Goal: Communication & Community: Answer question/provide support

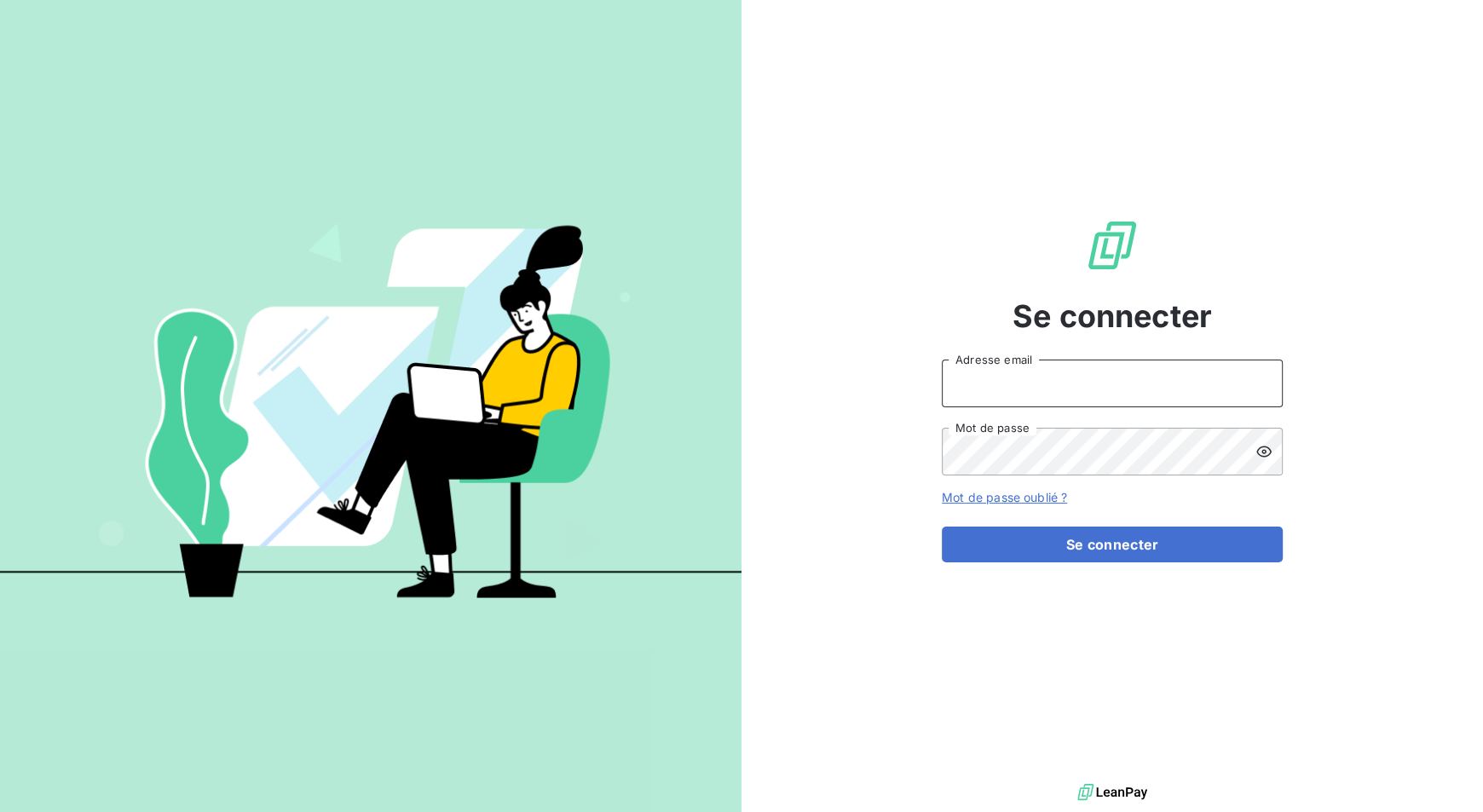
click at [1168, 375] on input "Adresse email" at bounding box center [1113, 383] width 341 height 48
type input "[PERSON_NAME][EMAIL_ADDRESS][DOMAIN_NAME]"
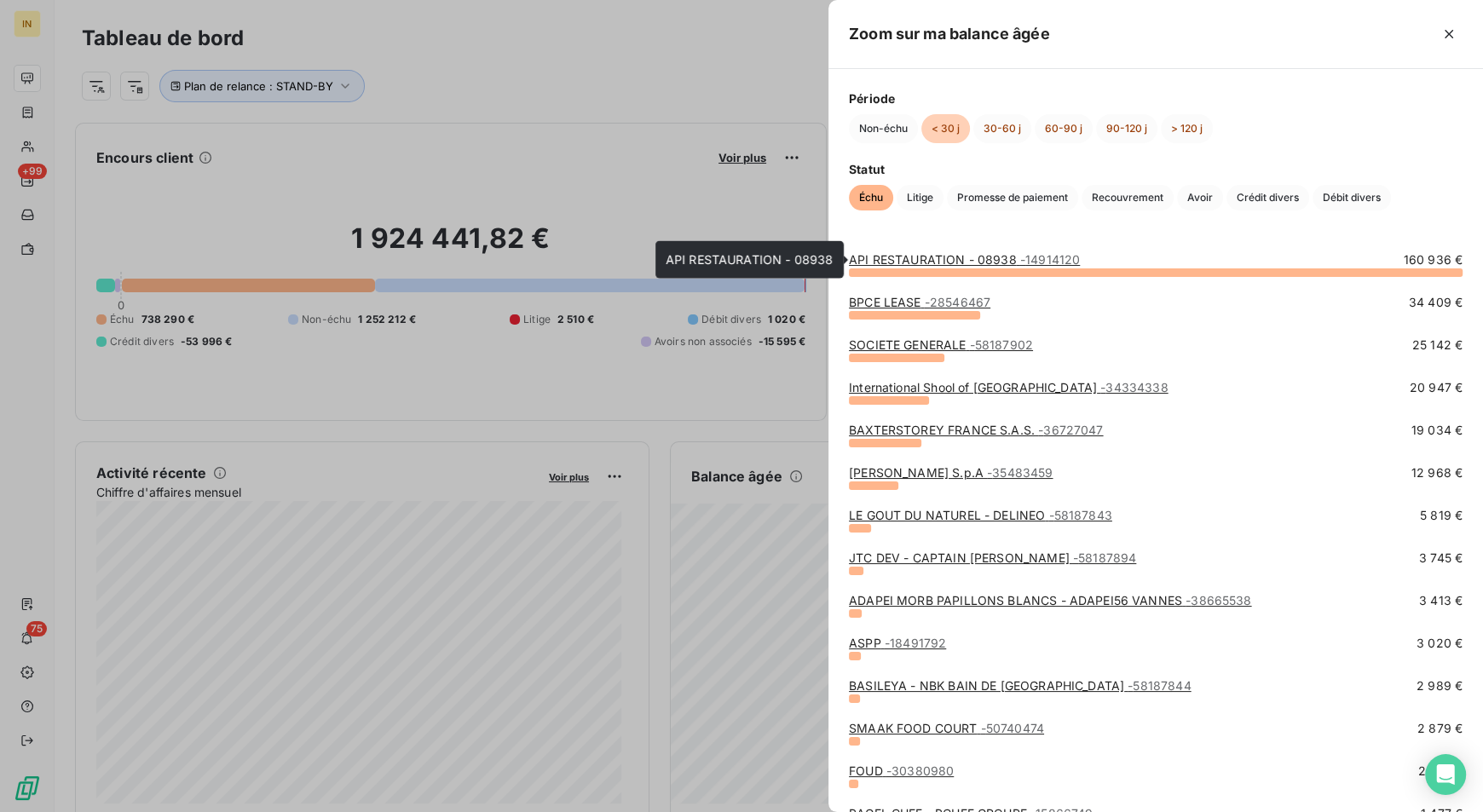
click at [1004, 259] on link "API RESTAURATION - 08938 - 14914120" at bounding box center [964, 259] width 231 height 14
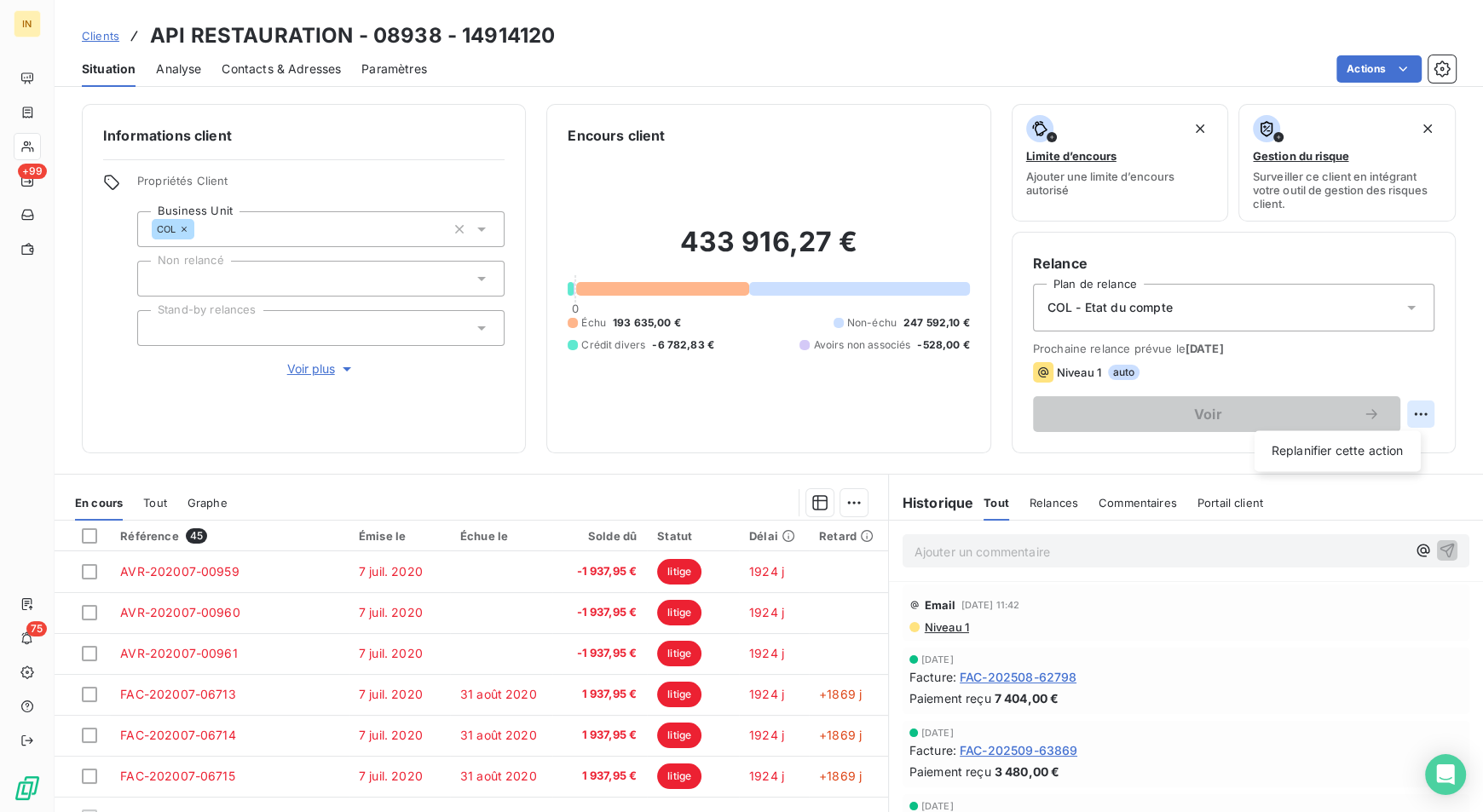
click at [1406, 408] on html "IN +99 75 Clients API RESTAURATION - 08938 - 14914120 Situation Analyse Contact…" at bounding box center [742, 406] width 1483 height 812
click at [1243, 366] on html "IN +99 75 Clients API RESTAURATION - 08938 - 14914120 Situation Analyse Contact…" at bounding box center [742, 406] width 1483 height 812
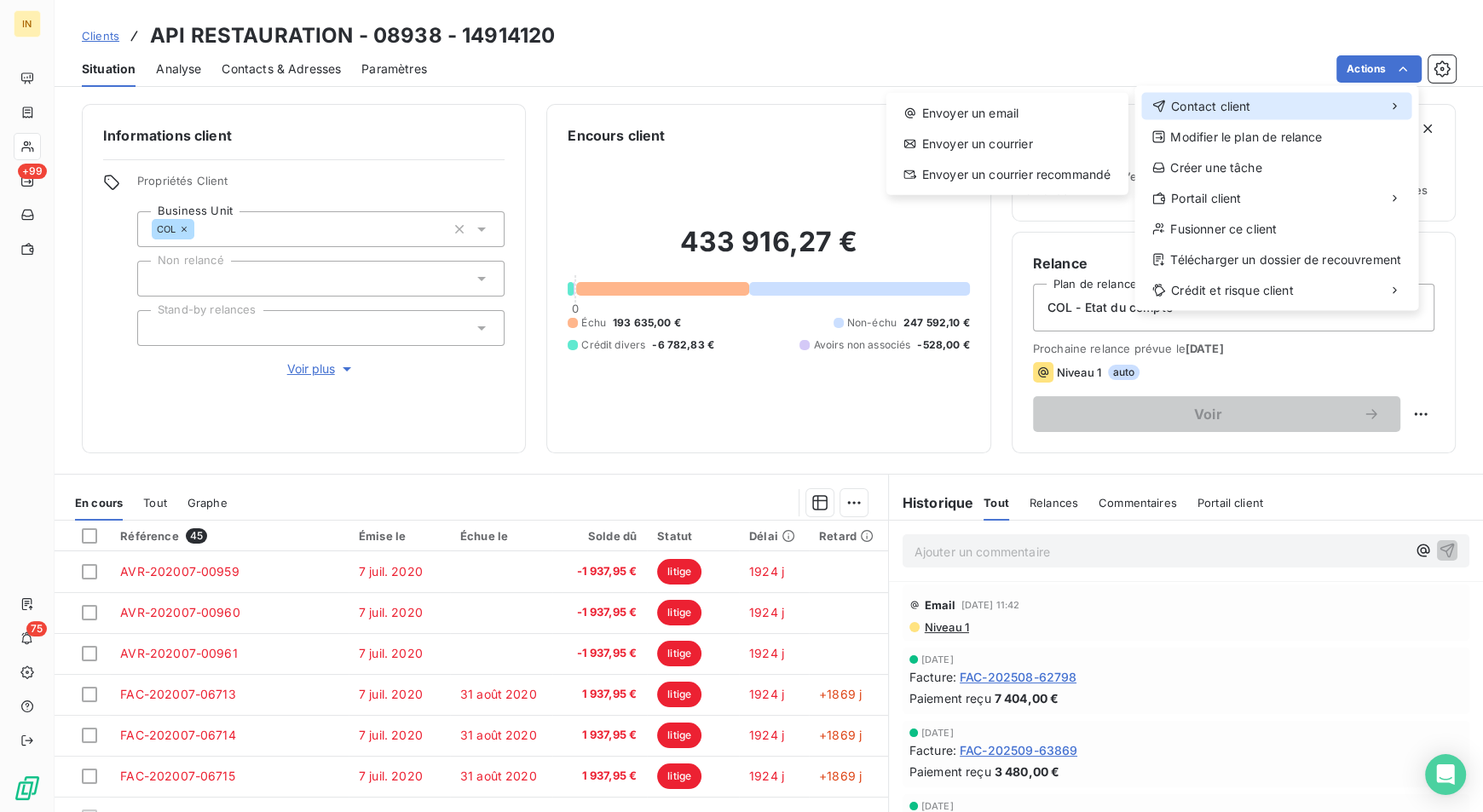
click at [1296, 114] on div "Contact client" at bounding box center [1277, 106] width 271 height 27
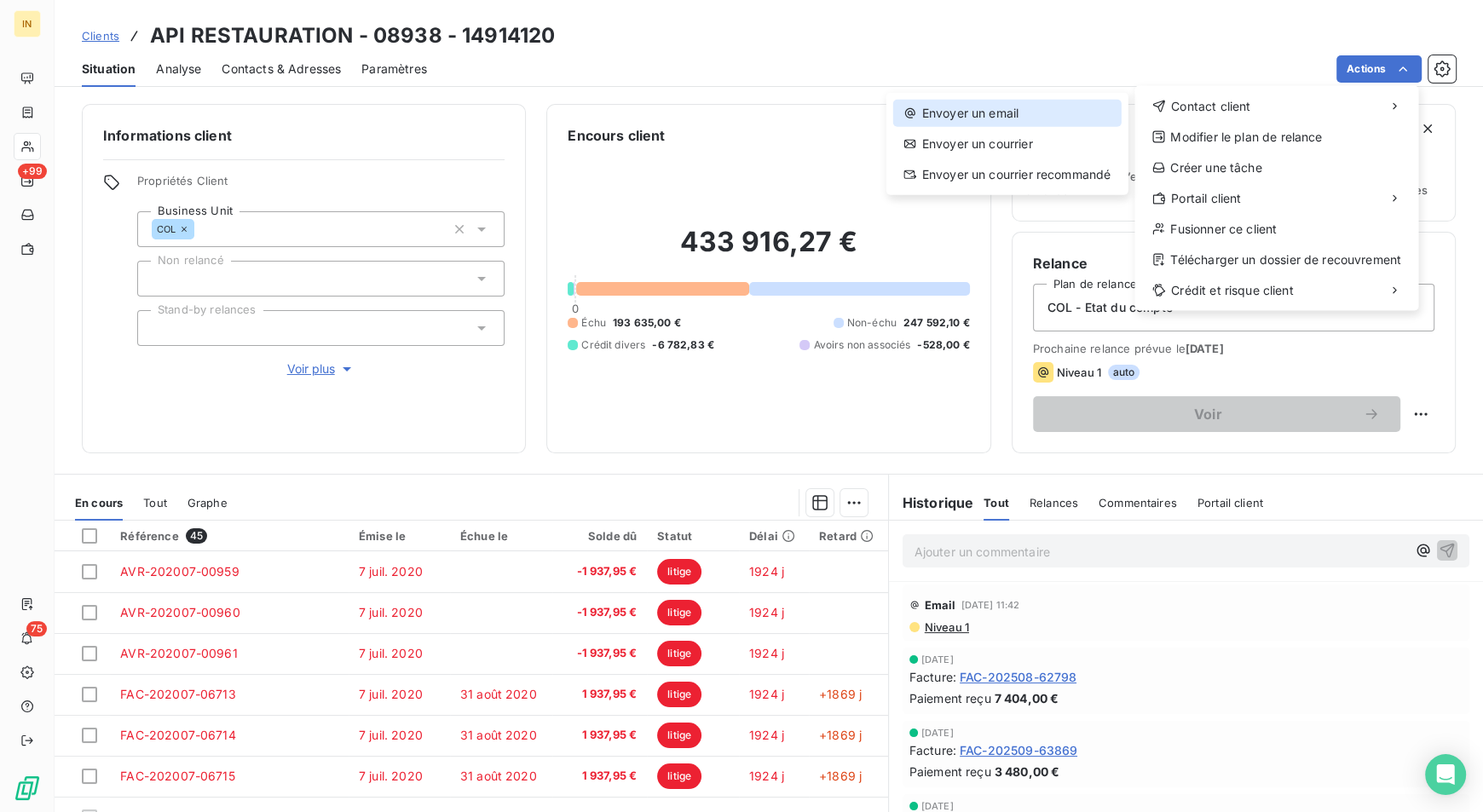
click at [1047, 119] on div "Envoyer un email" at bounding box center [1007, 113] width 228 height 27
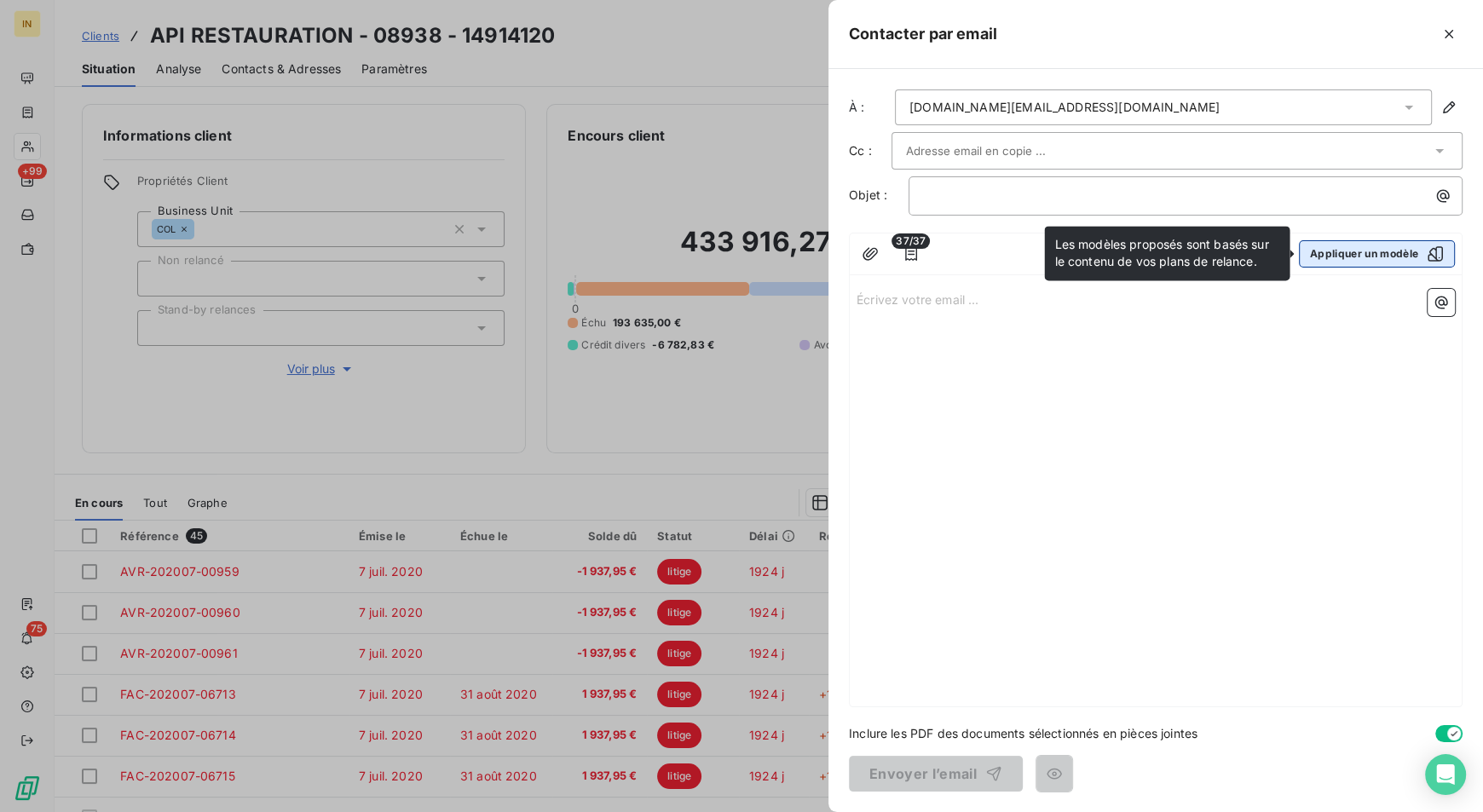
click at [1390, 261] on button "Appliquer un modèle" at bounding box center [1377, 254] width 156 height 27
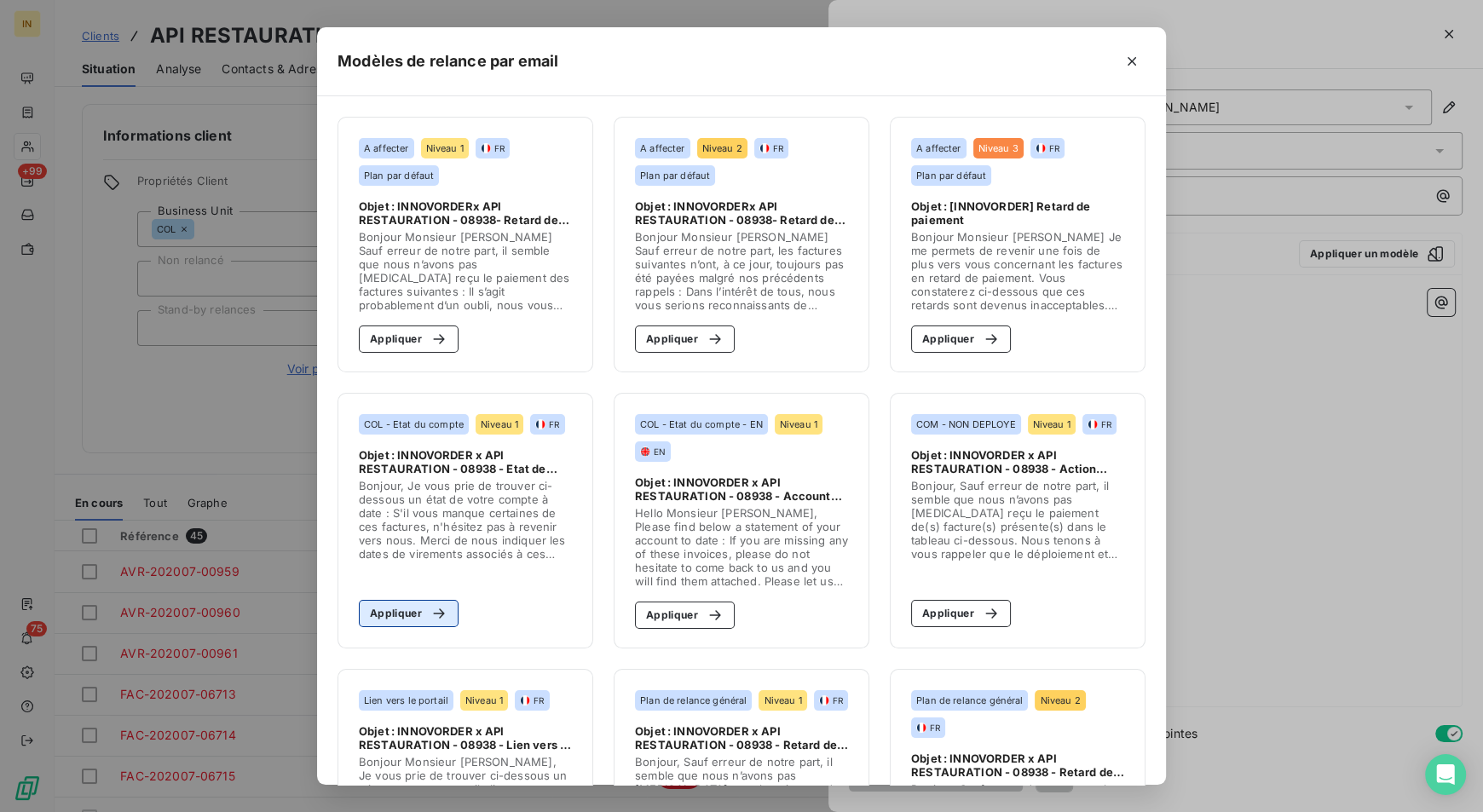
click at [410, 604] on button "Appliquer" at bounding box center [409, 614] width 100 height 27
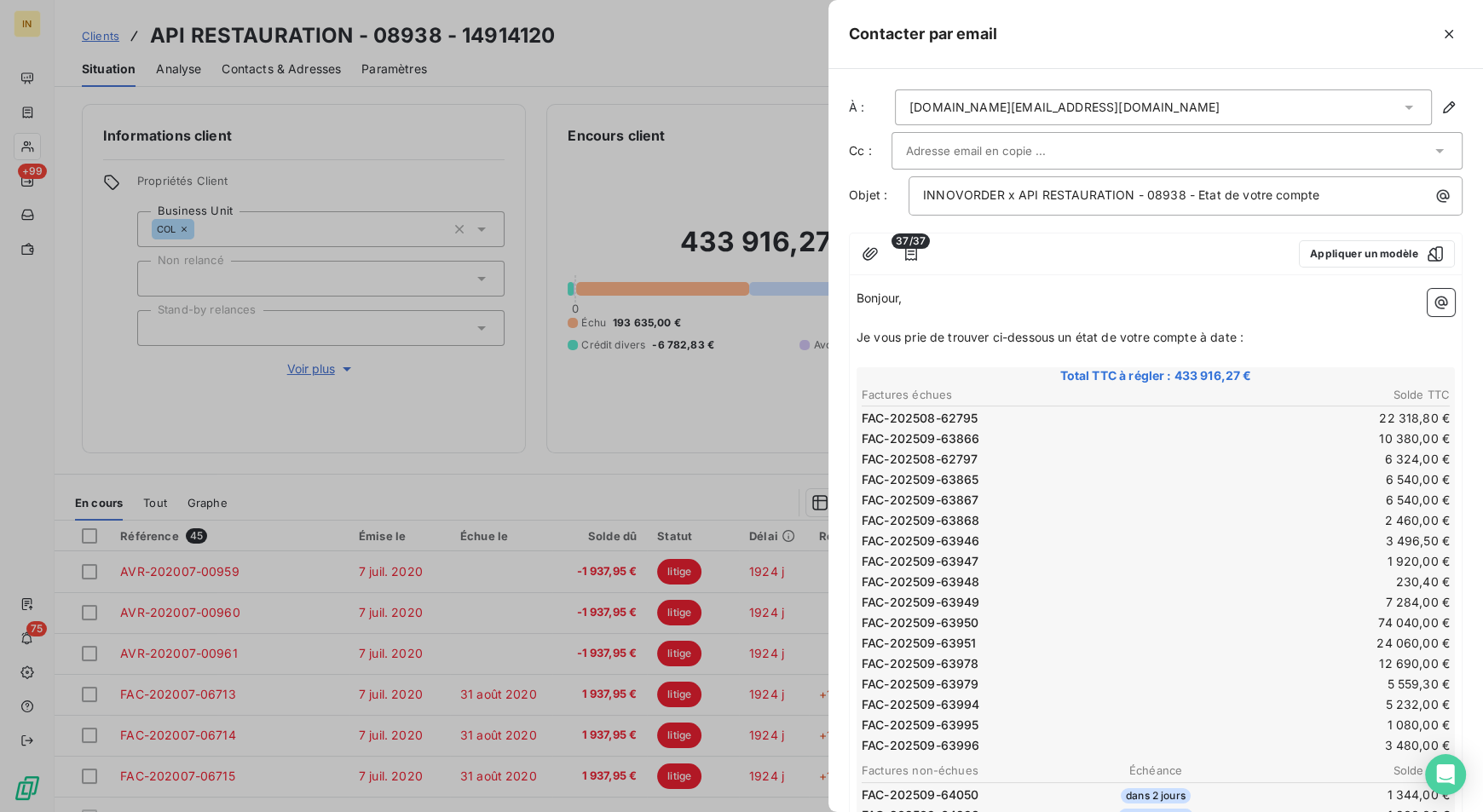
click at [995, 139] on input "text" at bounding box center [998, 151] width 183 height 26
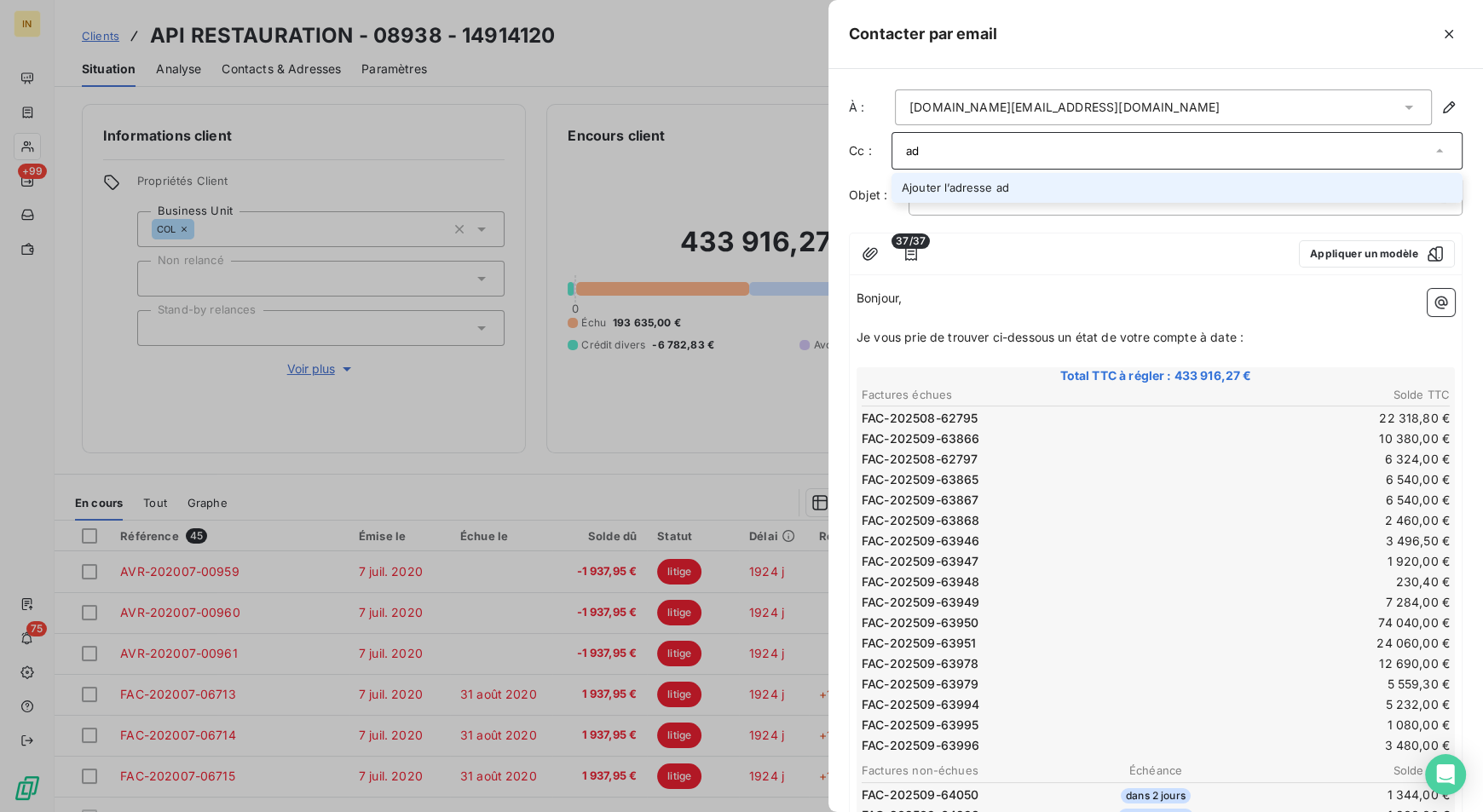
type input "a"
type input "d"
type input "a"
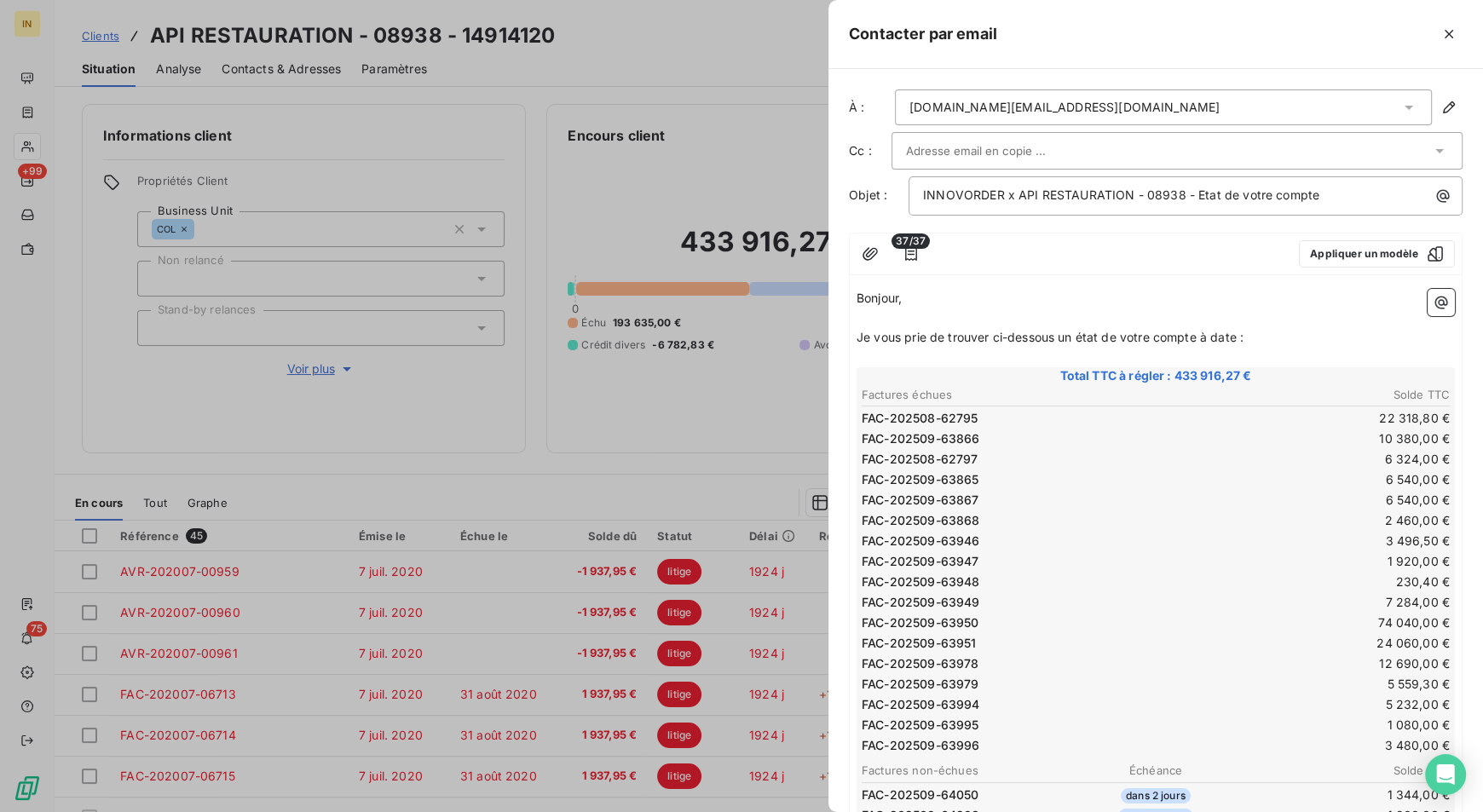
click at [861, 141] on div "Cc :" at bounding box center [1156, 151] width 614 height 37
click at [964, 153] on input "text" at bounding box center [998, 151] width 183 height 26
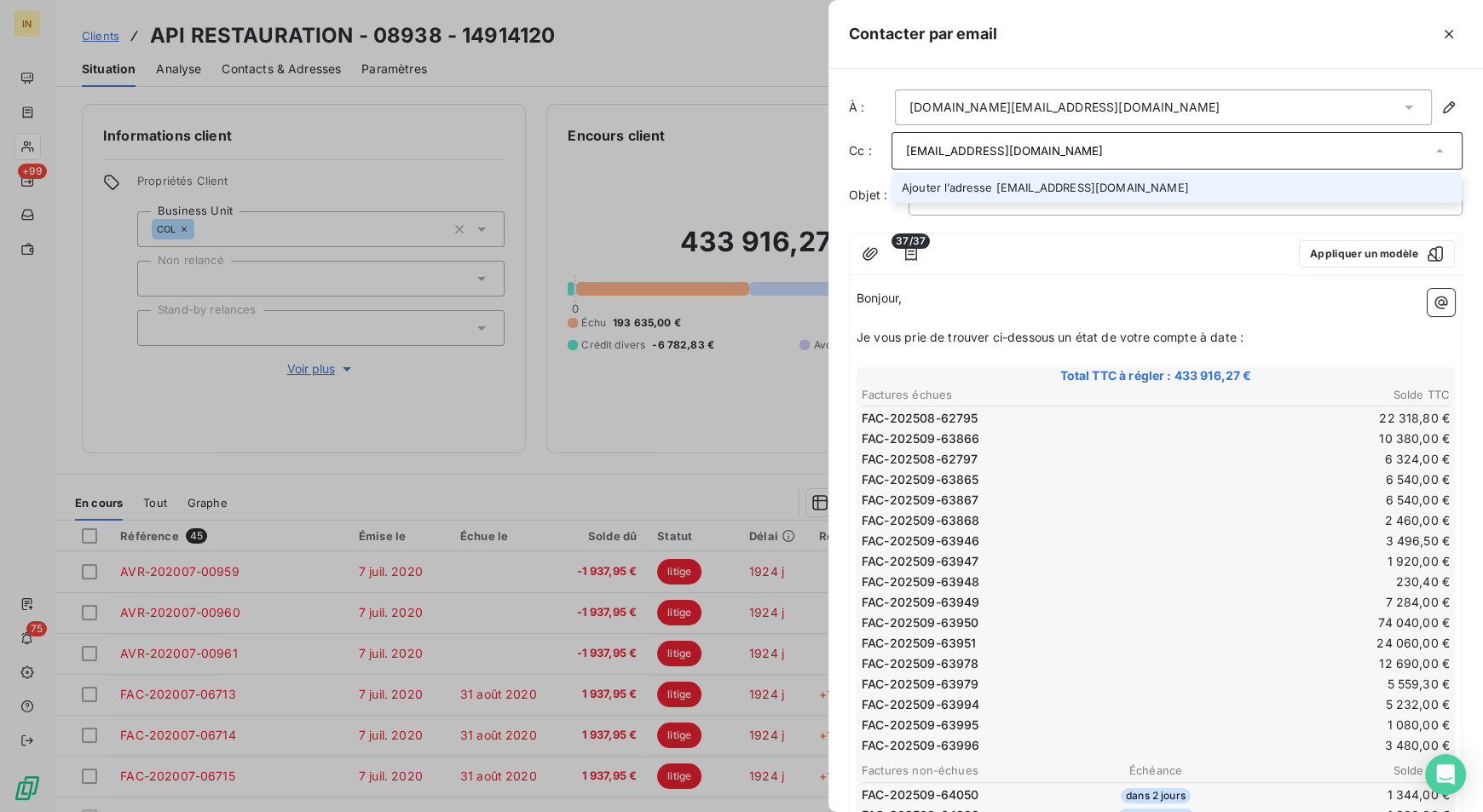
type input "[EMAIL_ADDRESS][DOMAIN_NAME]"
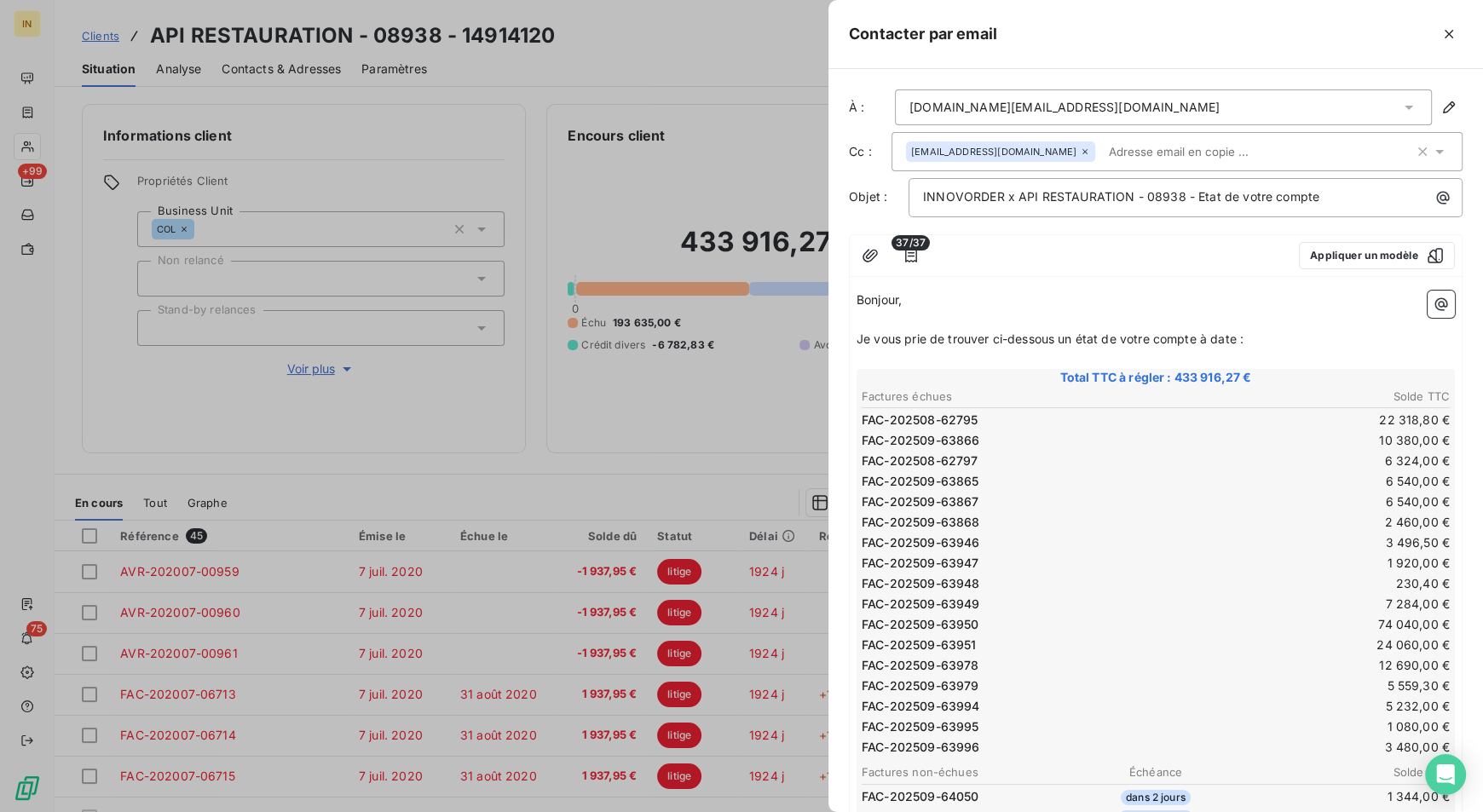
click at [836, 223] on div "À : [DOMAIN_NAME][EMAIL_ADDRESS][DOMAIN_NAME] Cc : [EMAIL_ADDRESS][DOMAIN_NAME]…" at bounding box center [1156, 440] width 655 height 743
click at [929, 311] on p "﻿" at bounding box center [1156, 320] width 599 height 19
click at [1275, 339] on p "Je vous prie de trouver ci-dessous un état de votre compte à date :" at bounding box center [1156, 339] width 599 height 19
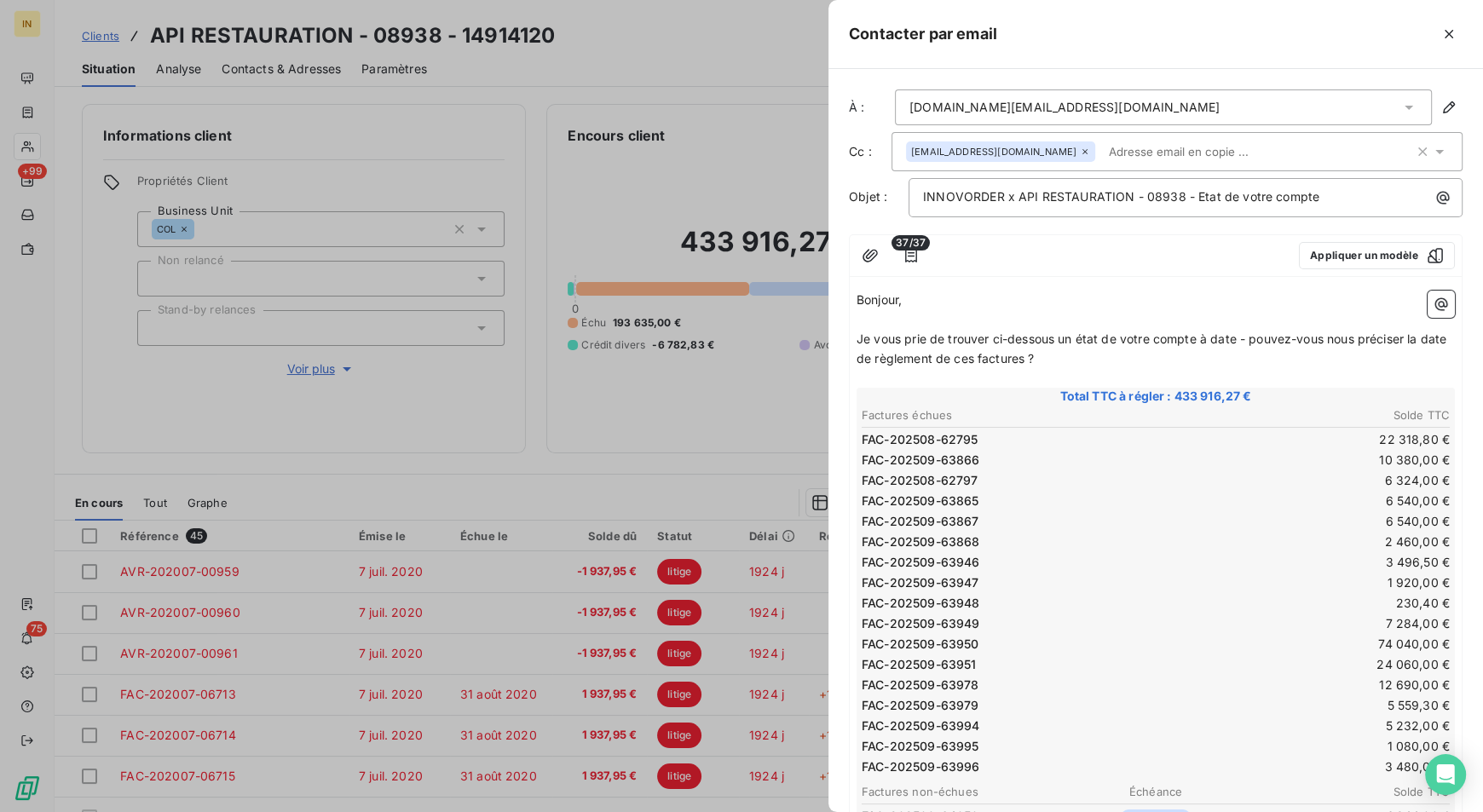
click at [1149, 151] on input "text" at bounding box center [1200, 151] width 197 height 26
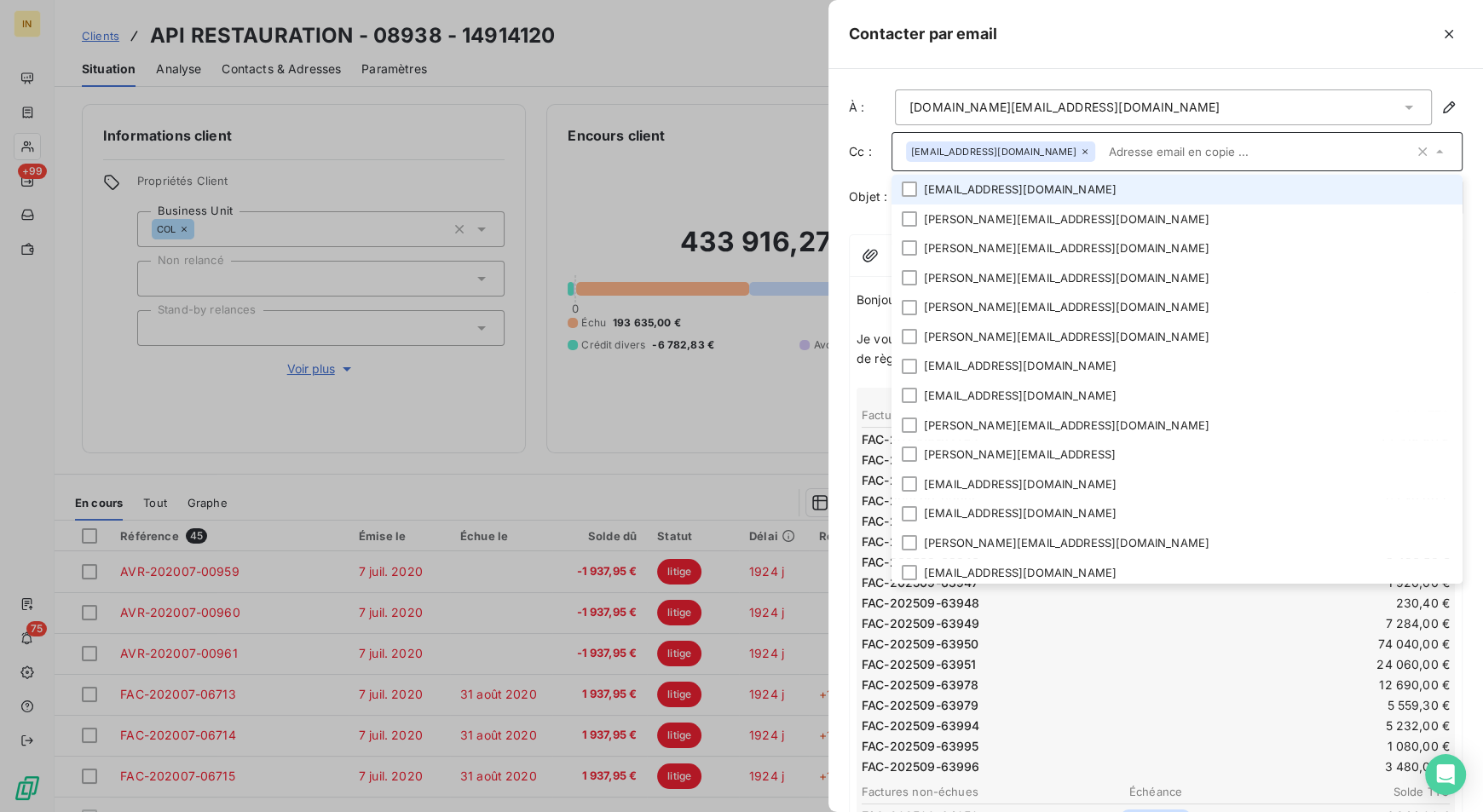
paste input "[PERSON_NAME][EMAIL_ADDRESS][DOMAIN_NAME]"
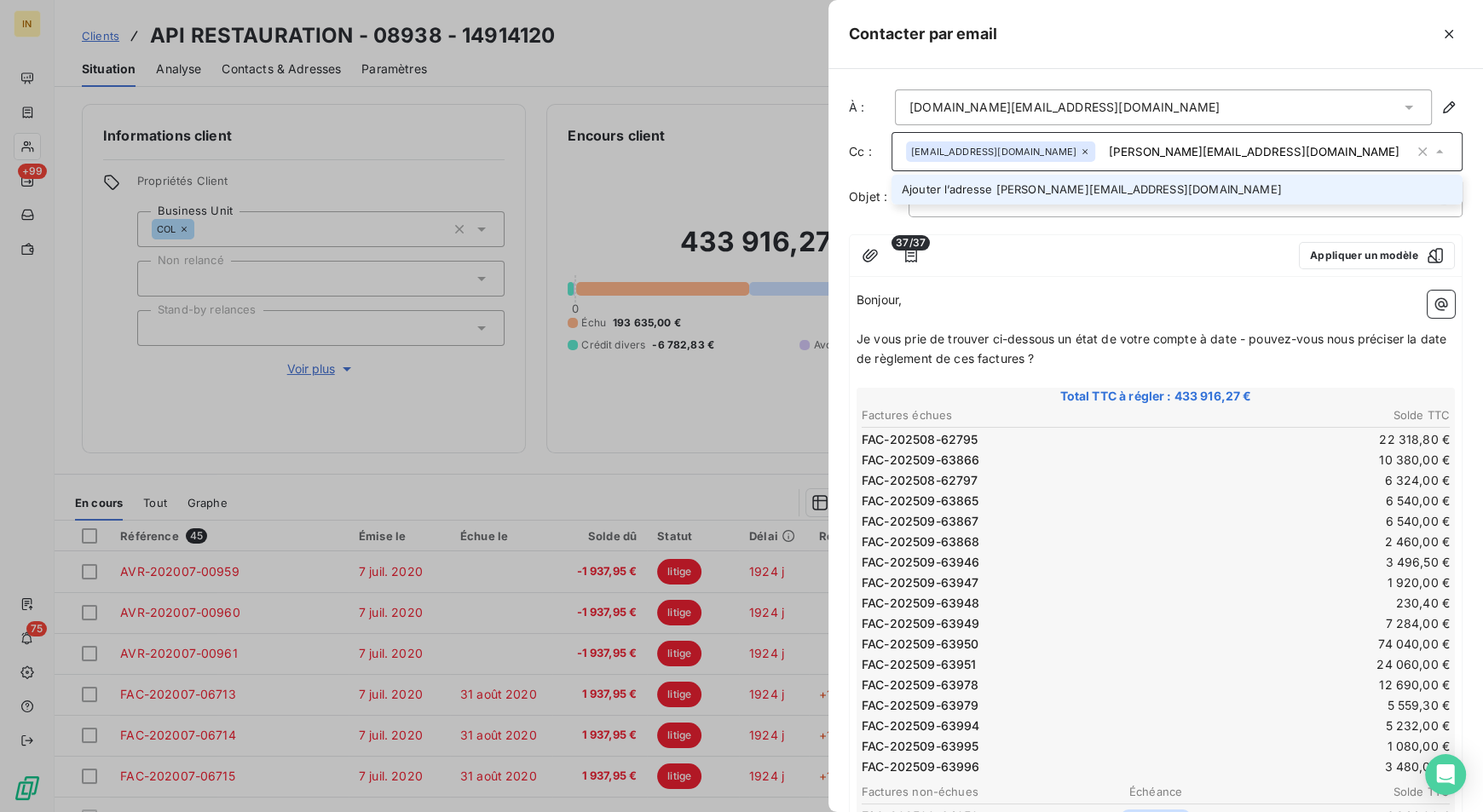
type input "[PERSON_NAME][EMAIL_ADDRESS][DOMAIN_NAME]"
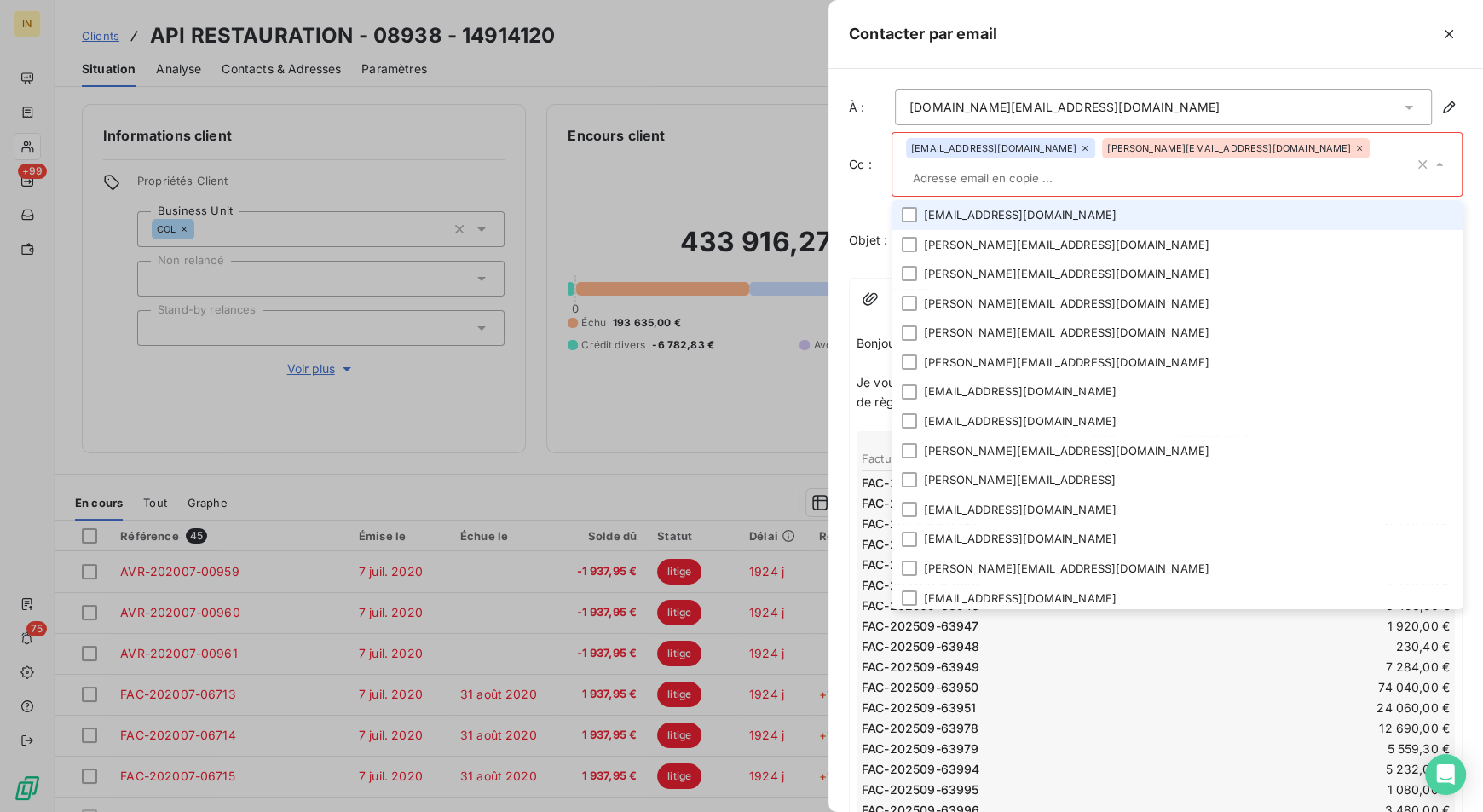
click at [1354, 51] on div "Contacter par email" at bounding box center [1156, 35] width 655 height 69
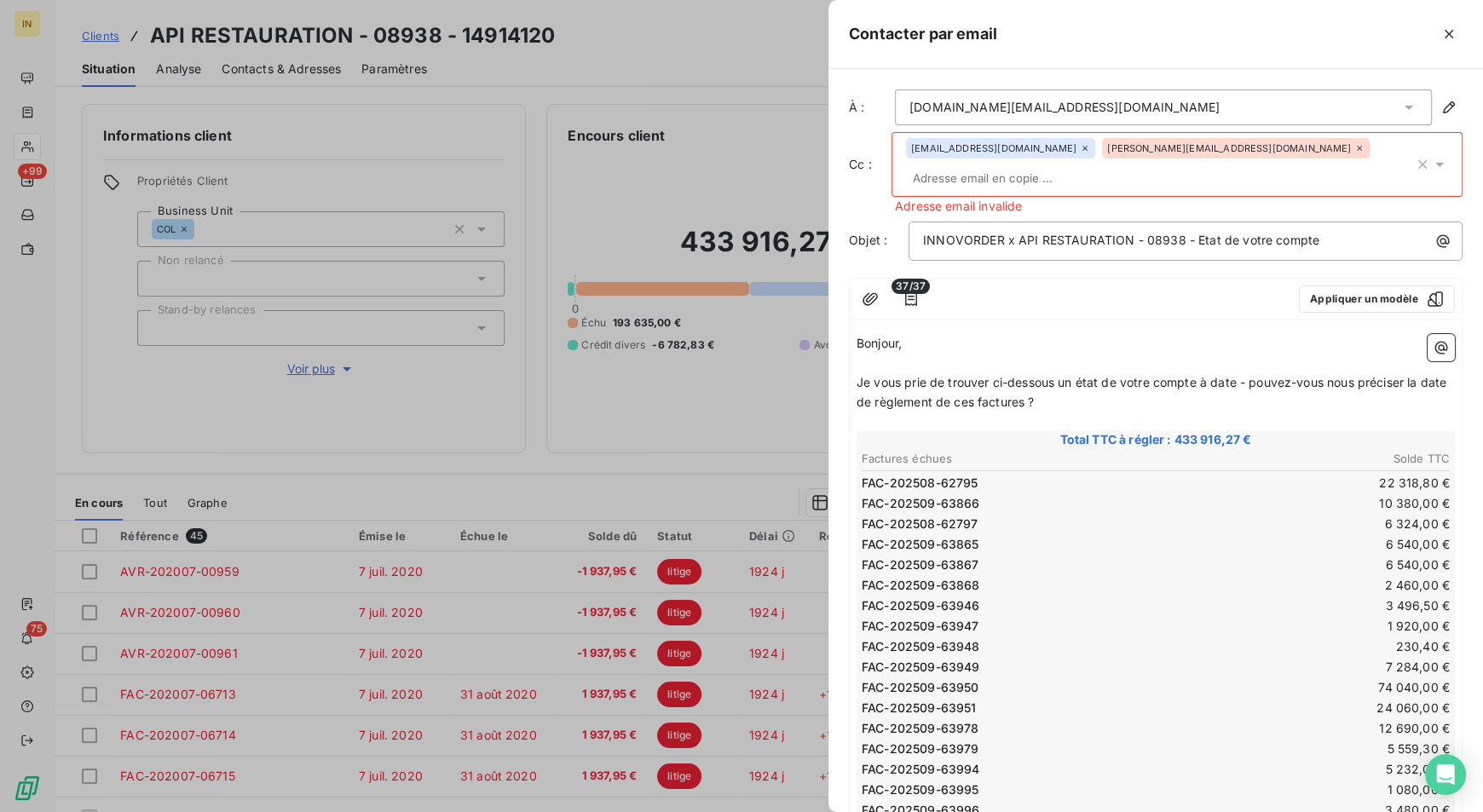
click at [1273, 174] on div "[EMAIL_ADDRESS][DOMAIN_NAME] [DOMAIN_NAME][EMAIL_ADDRESS][DOMAIN_NAME]" at bounding box center [1161, 164] width 508 height 53
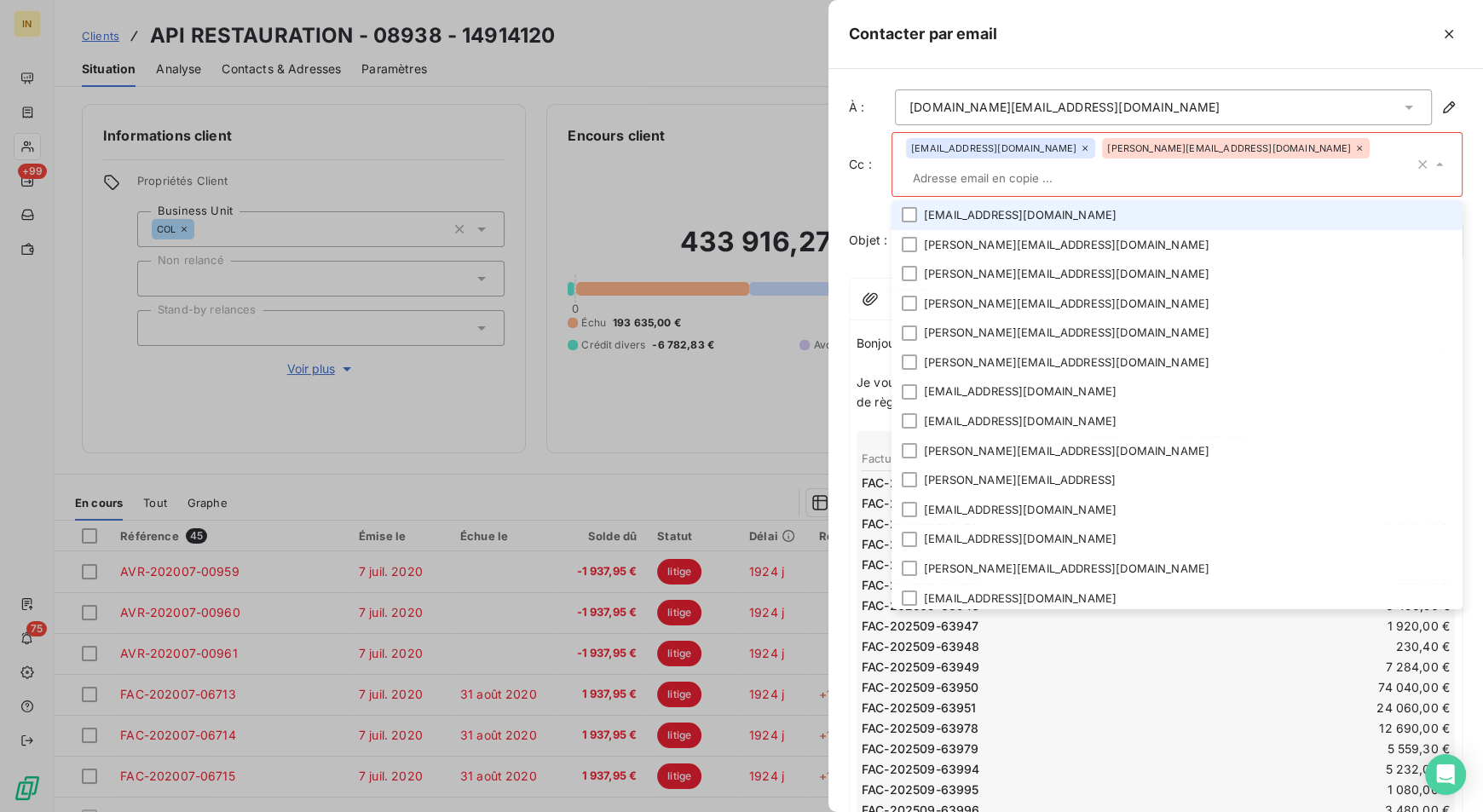
click at [1121, 188] on input "text" at bounding box center [1161, 177] width 508 height 26
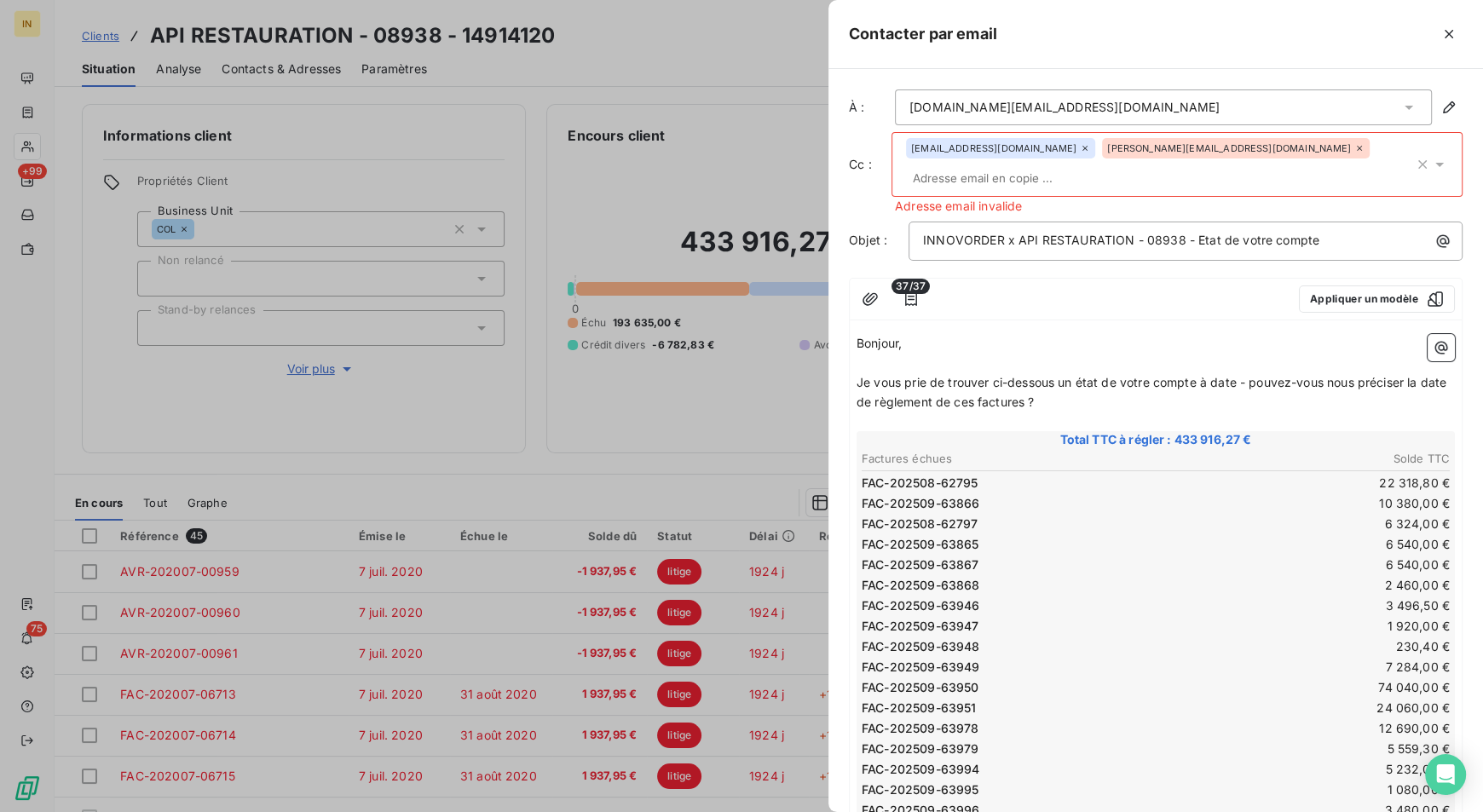
click at [1021, 180] on input "text" at bounding box center [1004, 177] width 197 height 26
click at [1369, 53] on div "Contacter par email" at bounding box center [1156, 35] width 655 height 69
click at [1056, 173] on input "text" at bounding box center [1004, 177] width 197 height 26
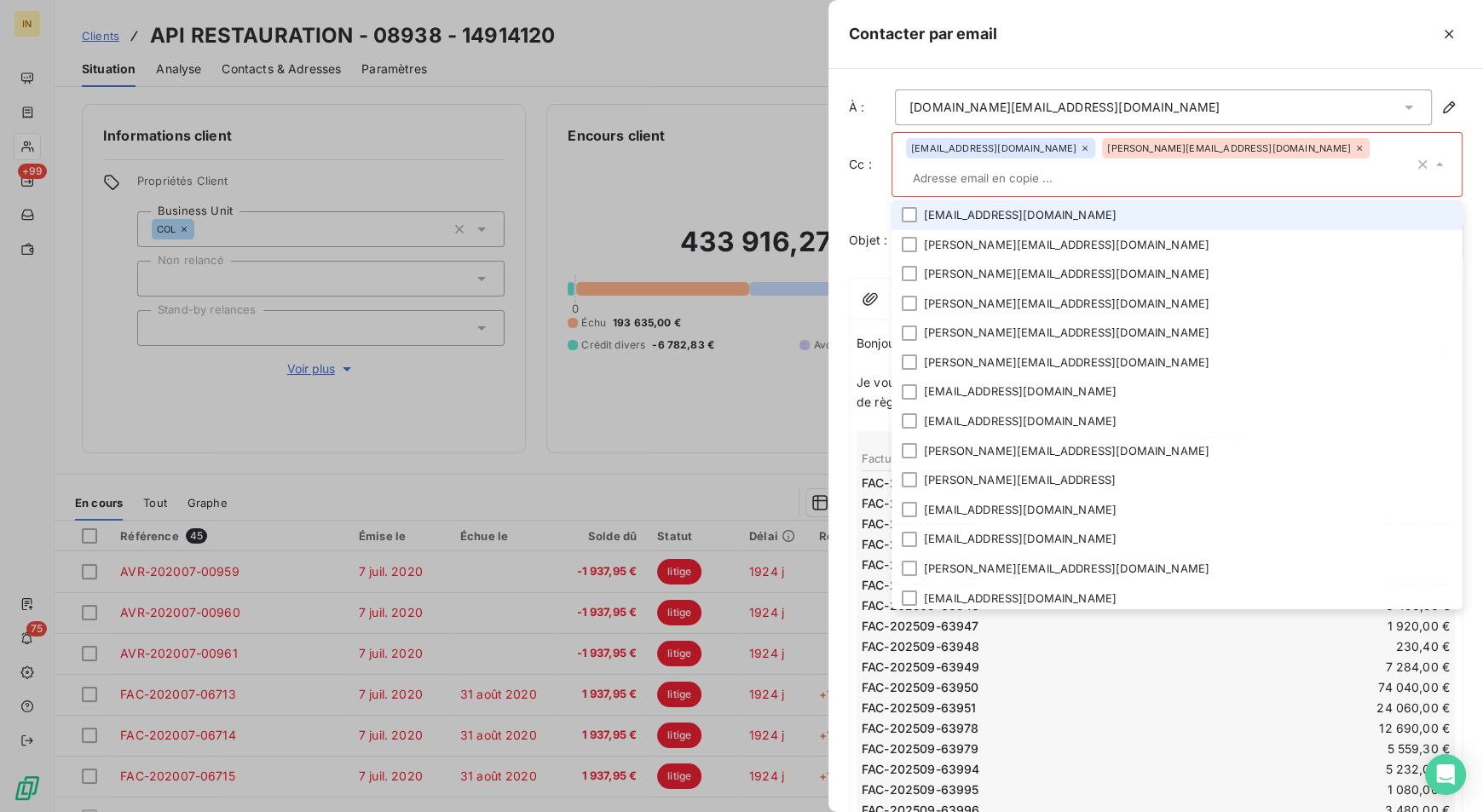
paste input "[PERSON_NAME][EMAIL_ADDRESS][DOMAIN_NAME]"
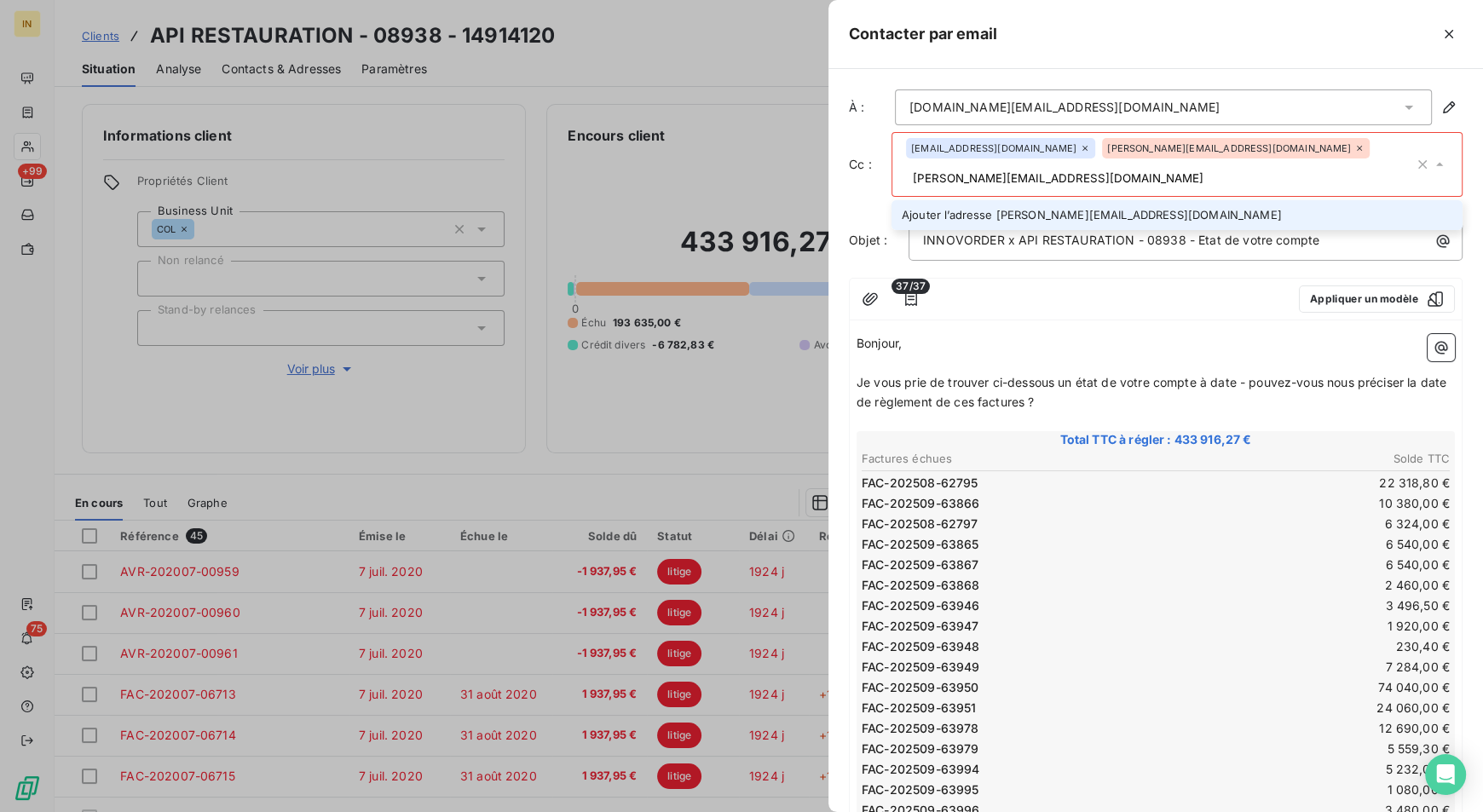
click at [1056, 173] on input "[PERSON_NAME][EMAIL_ADDRESS][DOMAIN_NAME]" at bounding box center [1161, 177] width 508 height 26
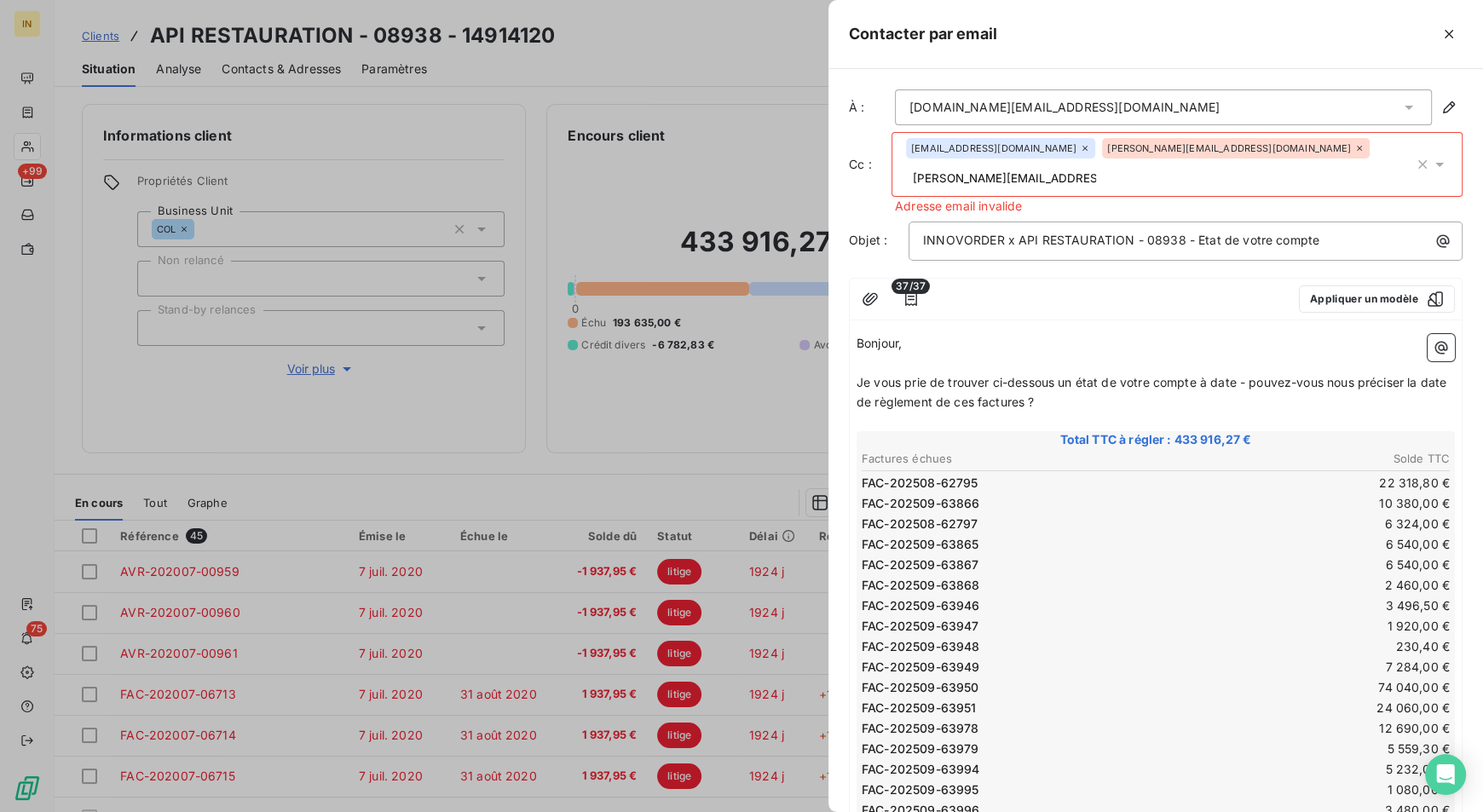
click at [1026, 186] on input "[PERSON_NAME][EMAIL_ADDRESS][DOMAIN_NAME]" at bounding box center [1004, 177] width 197 height 26
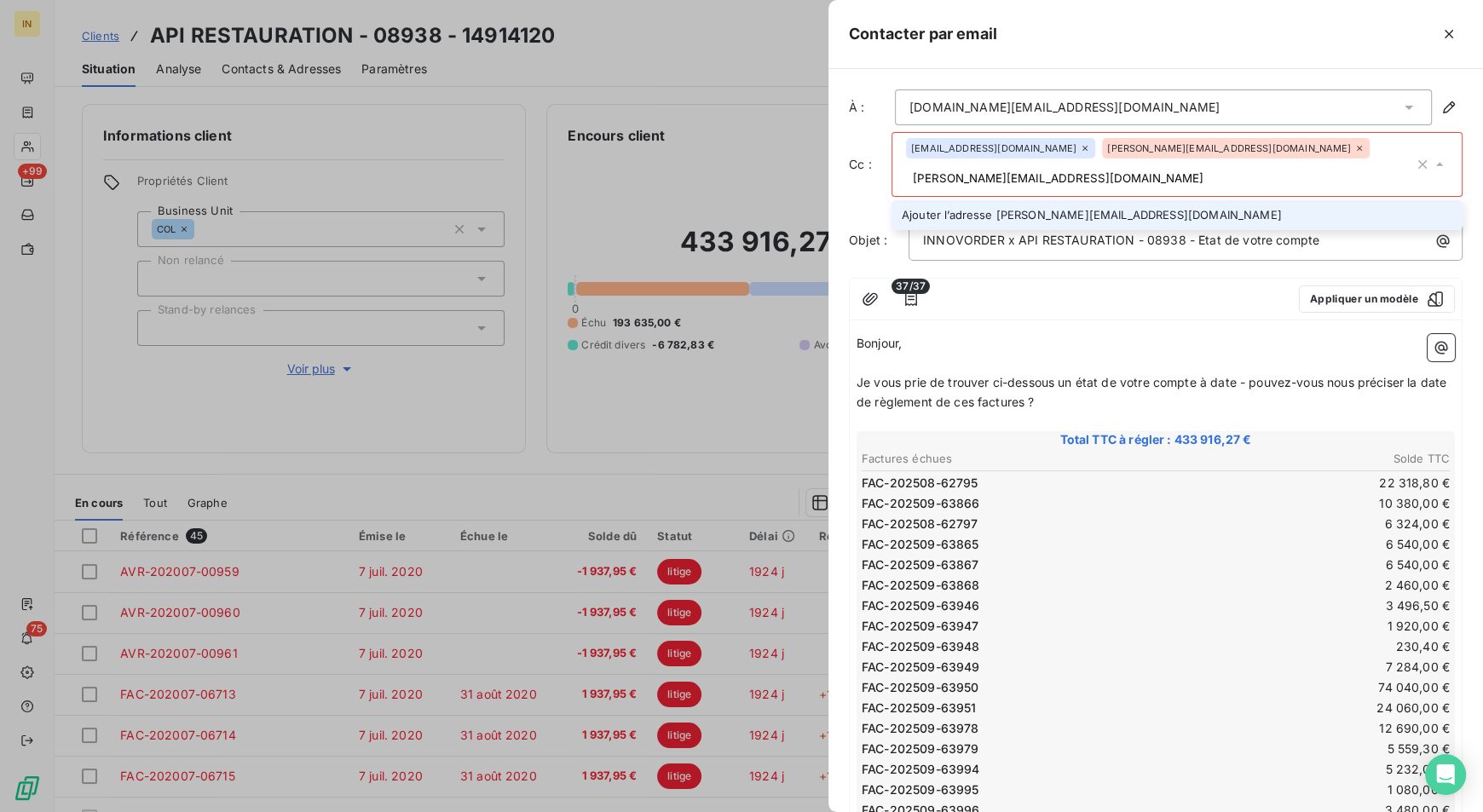
type input "[PERSON_NAME][EMAIL_ADDRESS][DOMAIN_NAME]"
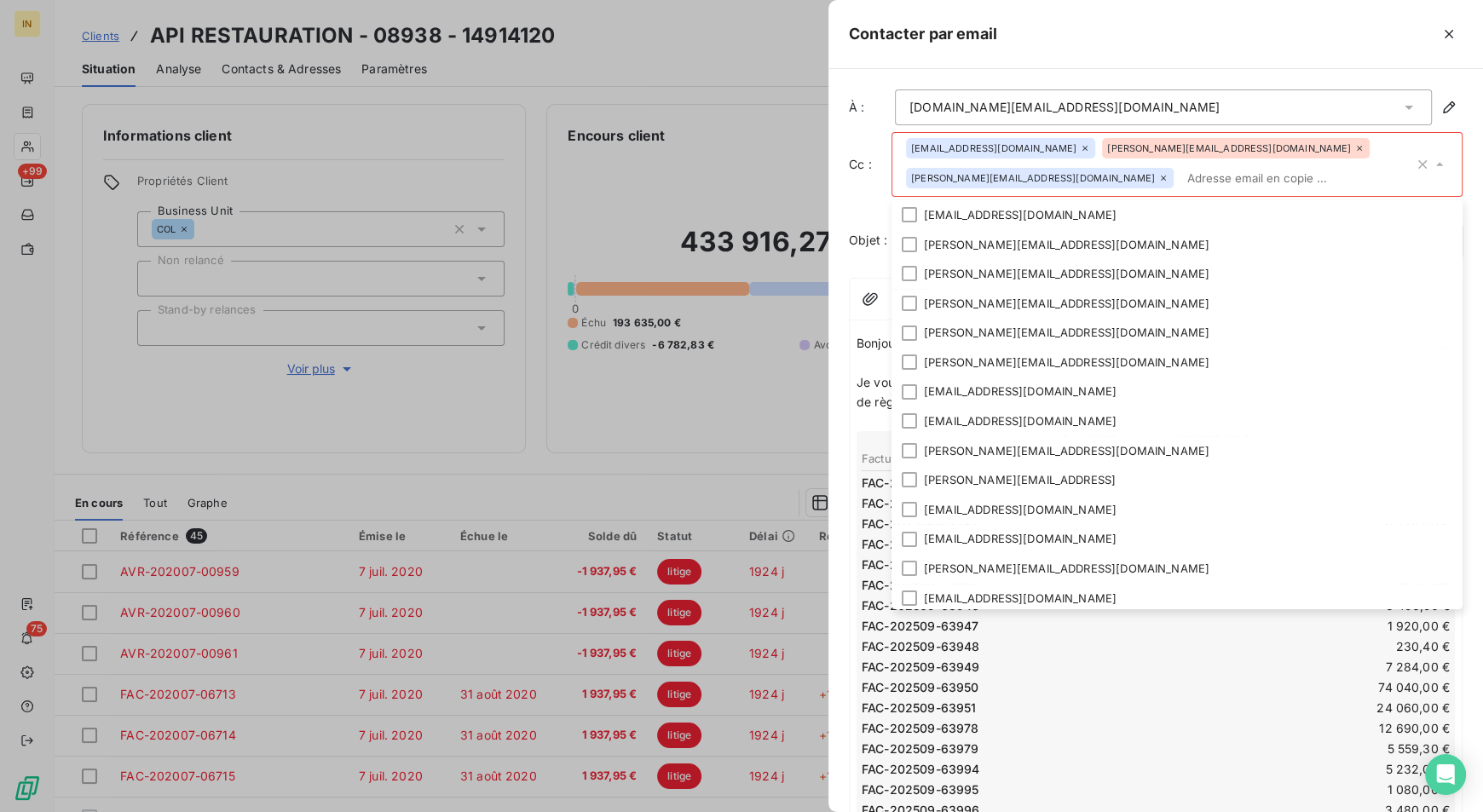
click at [1354, 148] on icon at bounding box center [1359, 148] width 11 height 11
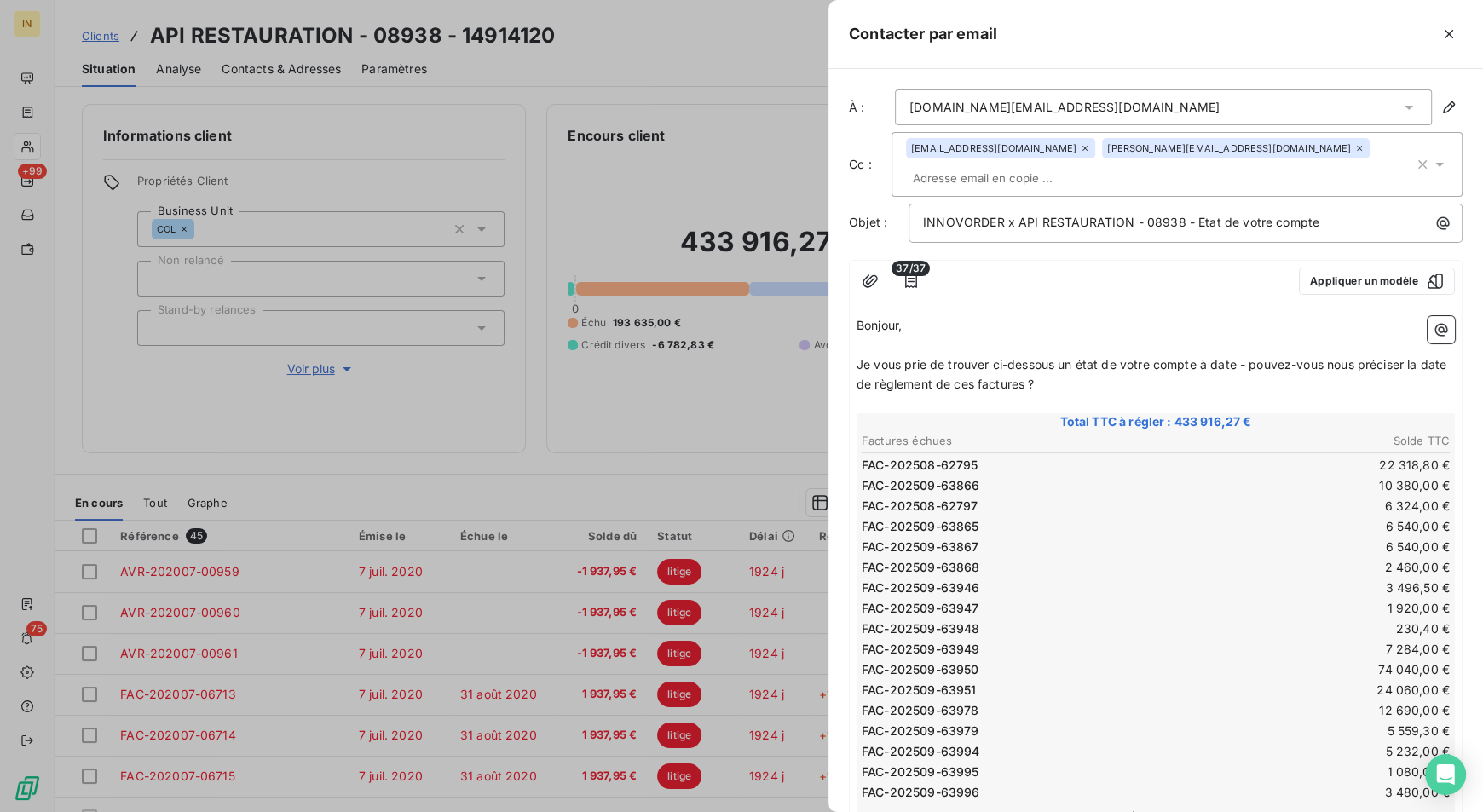
click at [1039, 294] on div "37/37 Appliquer un modèle" at bounding box center [1156, 282] width 612 height 42
click at [1023, 343] on p "﻿" at bounding box center [1156, 345] width 599 height 19
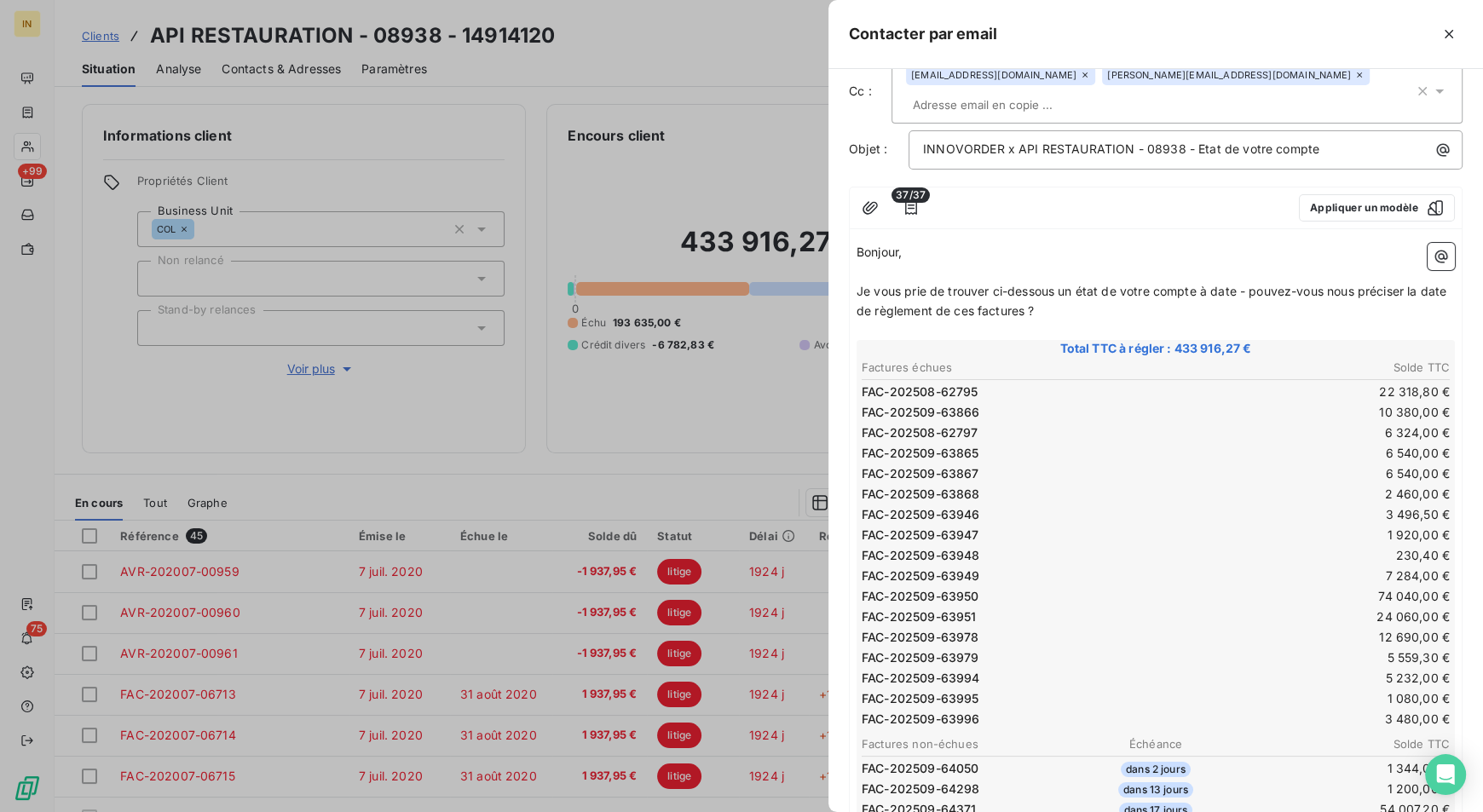
scroll to position [73, 0]
click at [1098, 318] on p "Je vous prie de trouver ci-dessous un état de votre compte à date - pouvez-vous…" at bounding box center [1156, 302] width 599 height 39
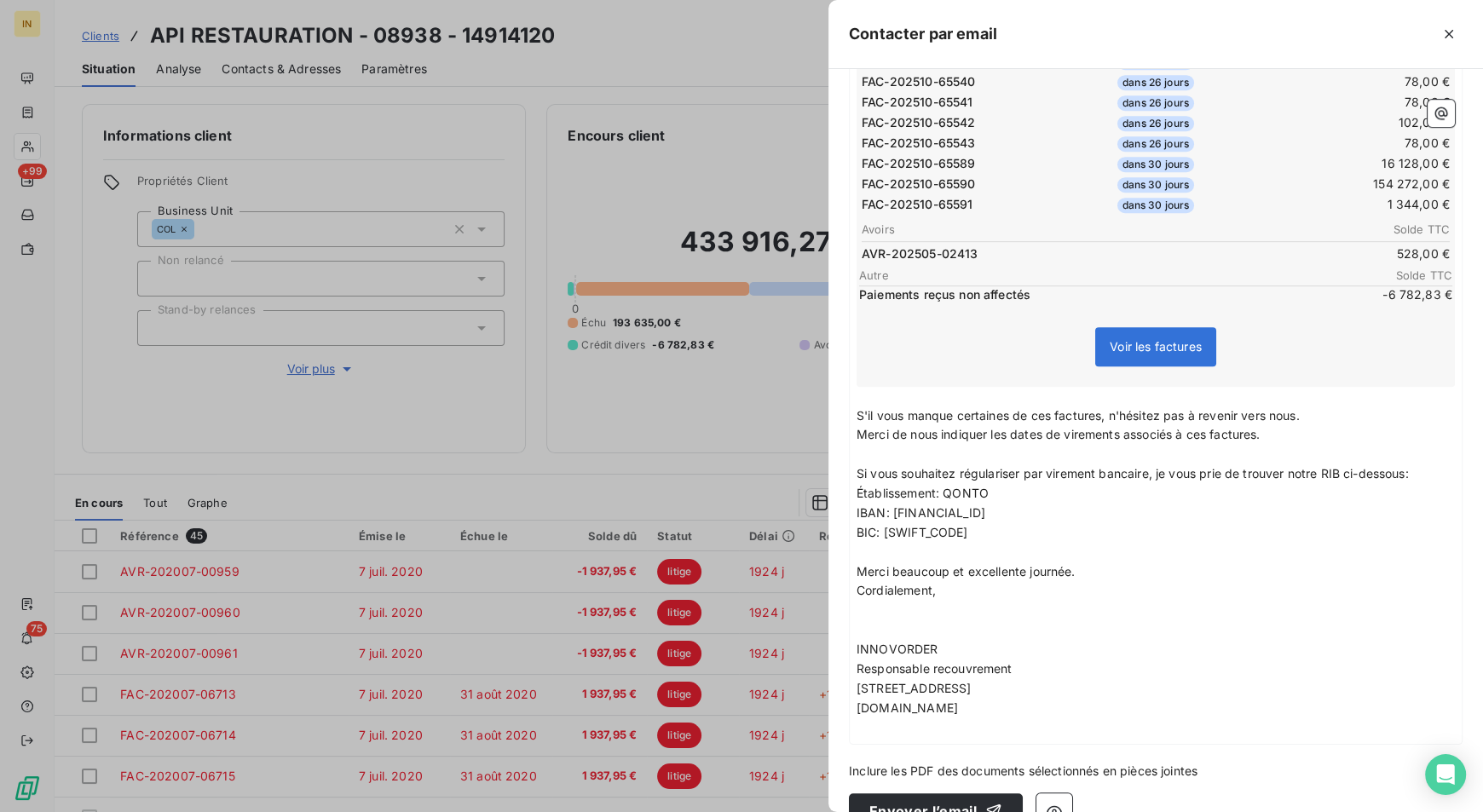
scroll to position [953, 0]
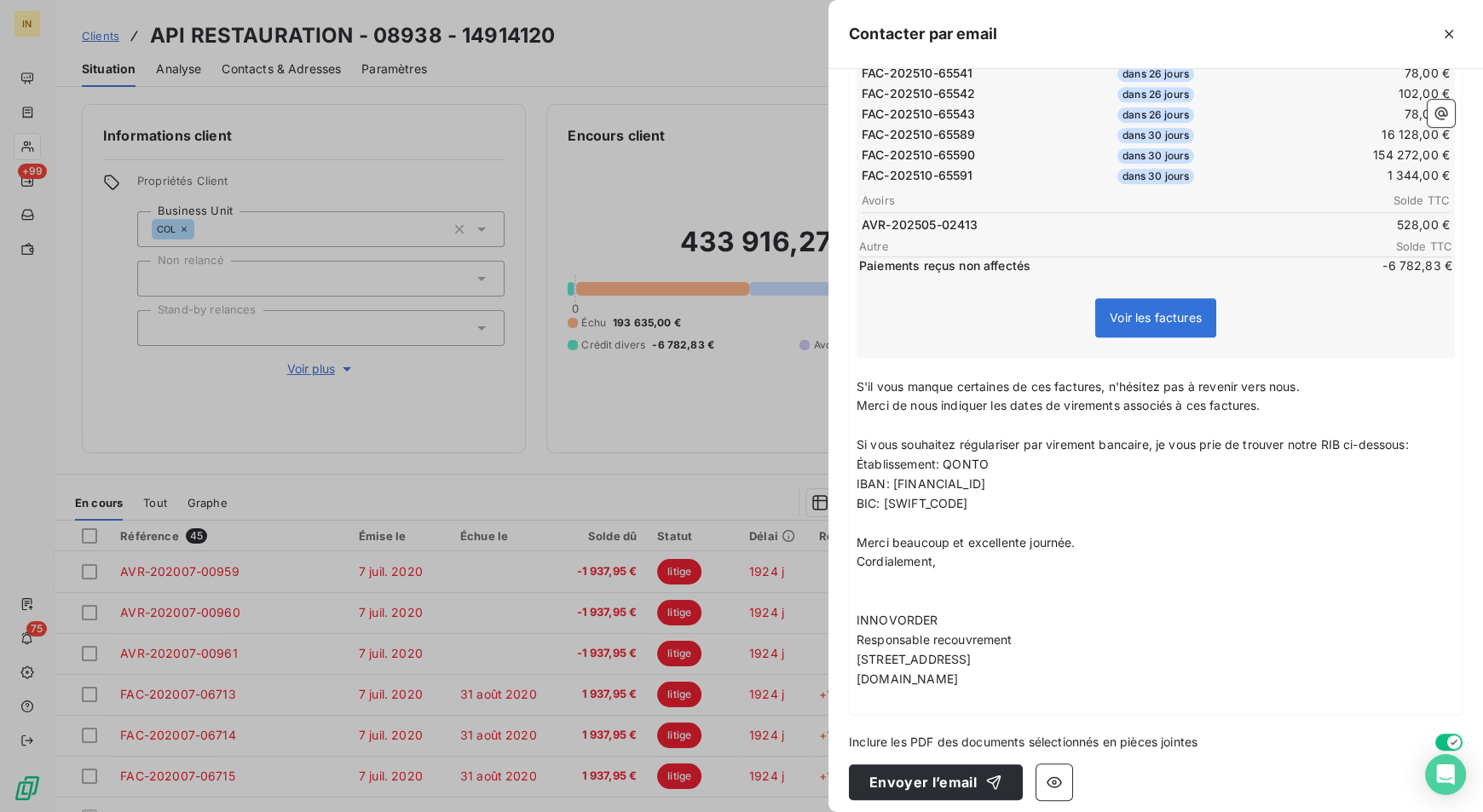
click at [1027, 536] on span "Merci beaucoup et excellente journée." at bounding box center [966, 542] width 219 height 14
click at [939, 773] on button "Envoyer l’email" at bounding box center [935, 781] width 174 height 35
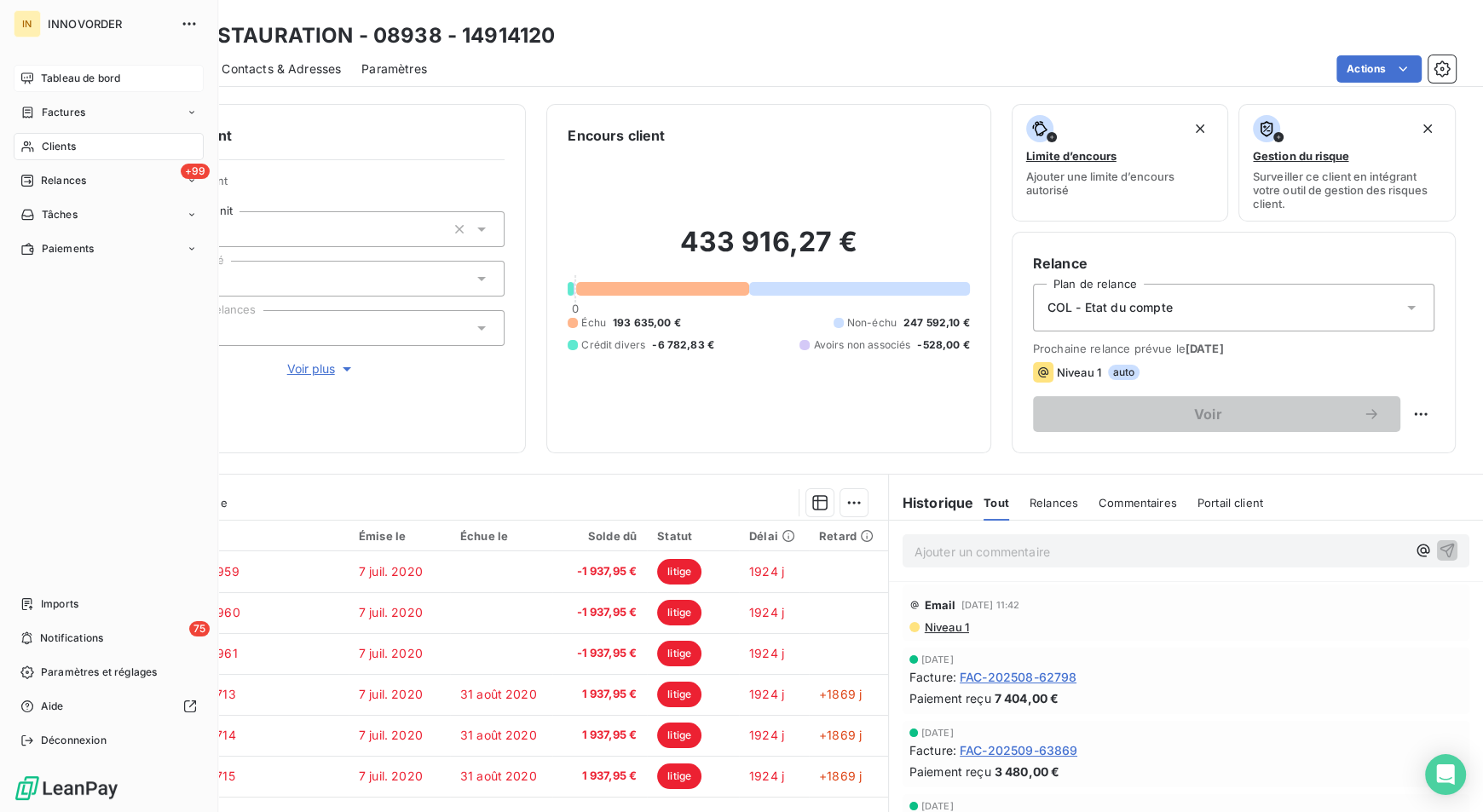
click at [29, 81] on icon at bounding box center [27, 79] width 12 height 12
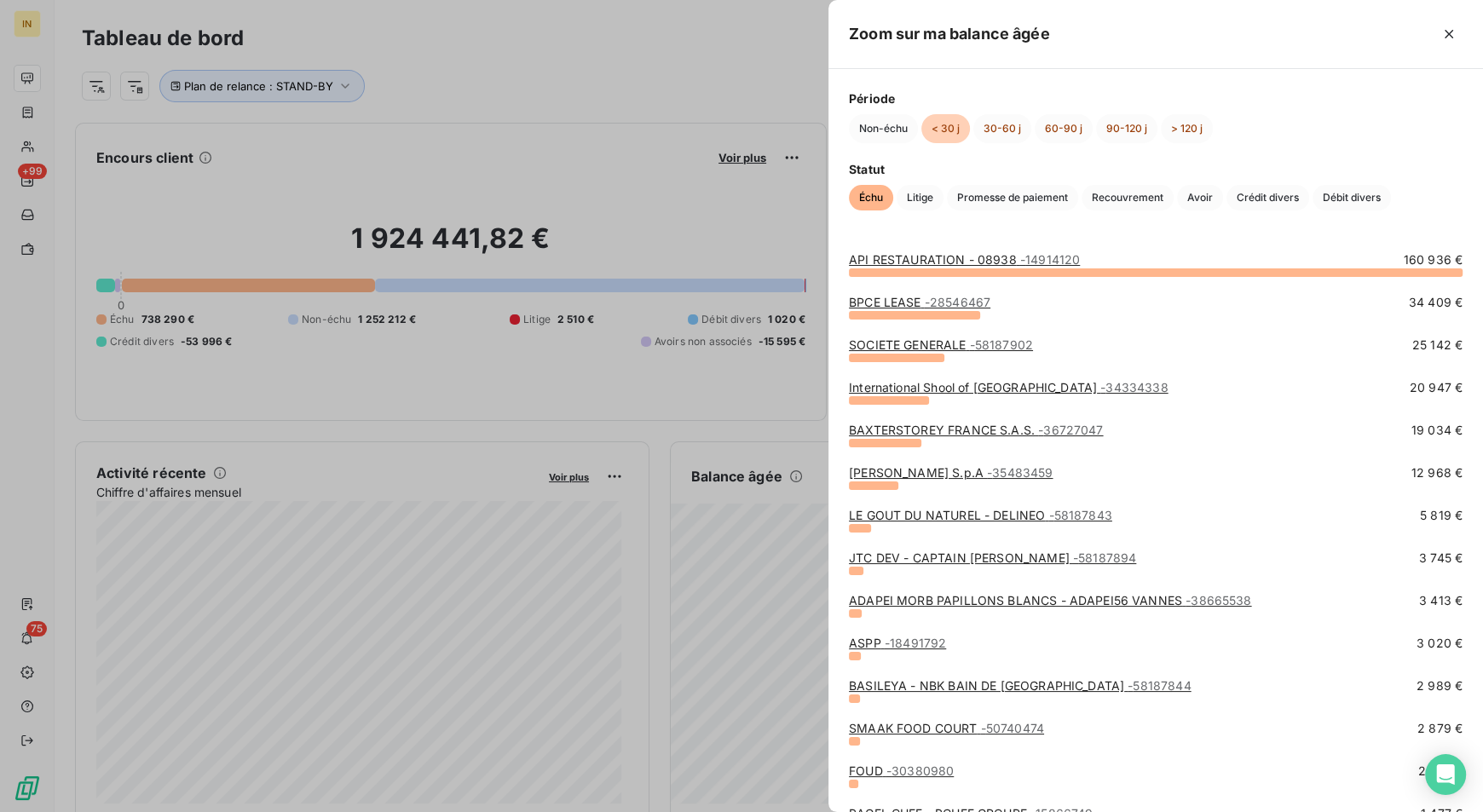
click at [933, 302] on span "- 28546467" at bounding box center [957, 302] width 65 height 14
click at [1449, 35] on icon "button" at bounding box center [1448, 34] width 9 height 9
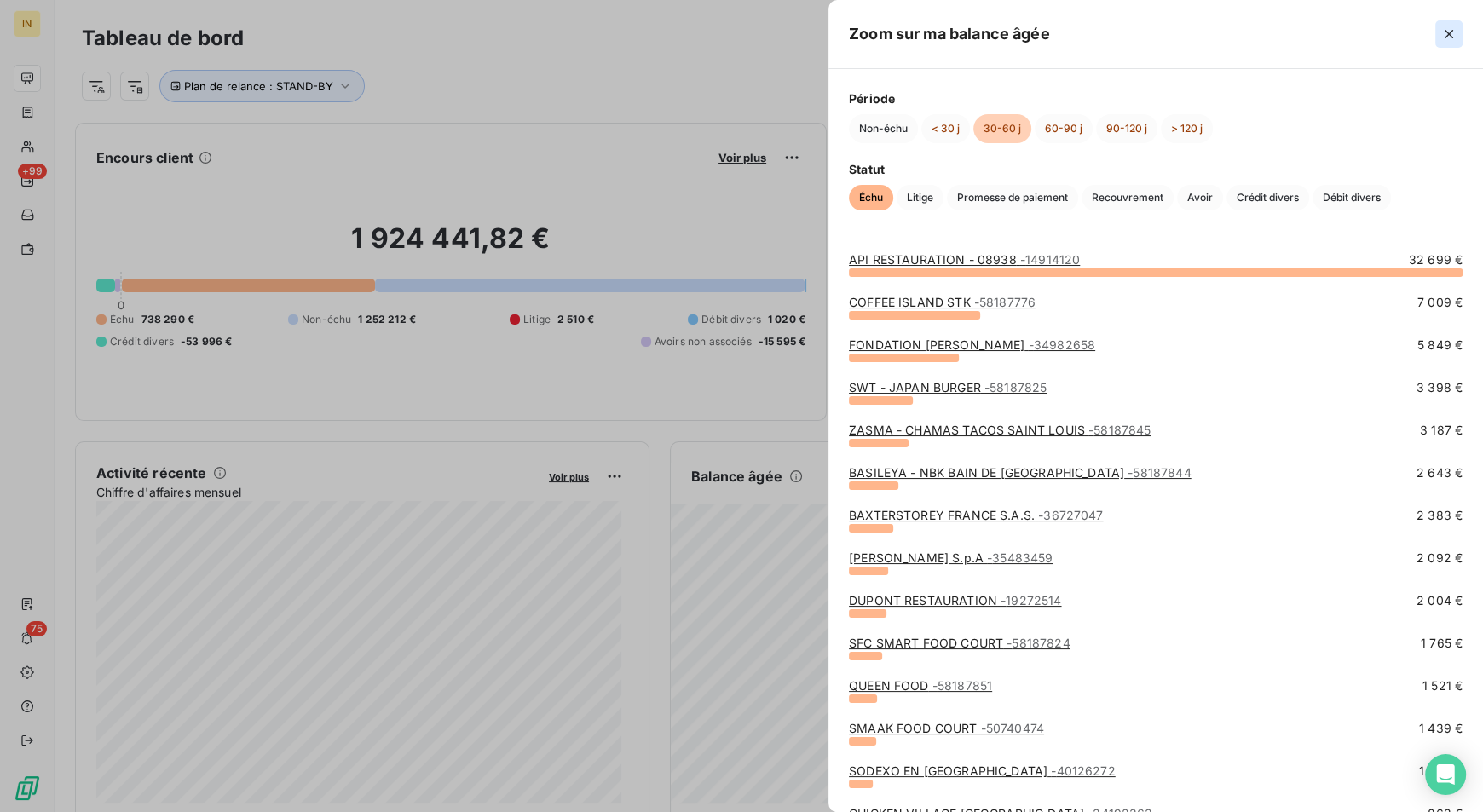
click at [1460, 30] on button "button" at bounding box center [1449, 34] width 27 height 27
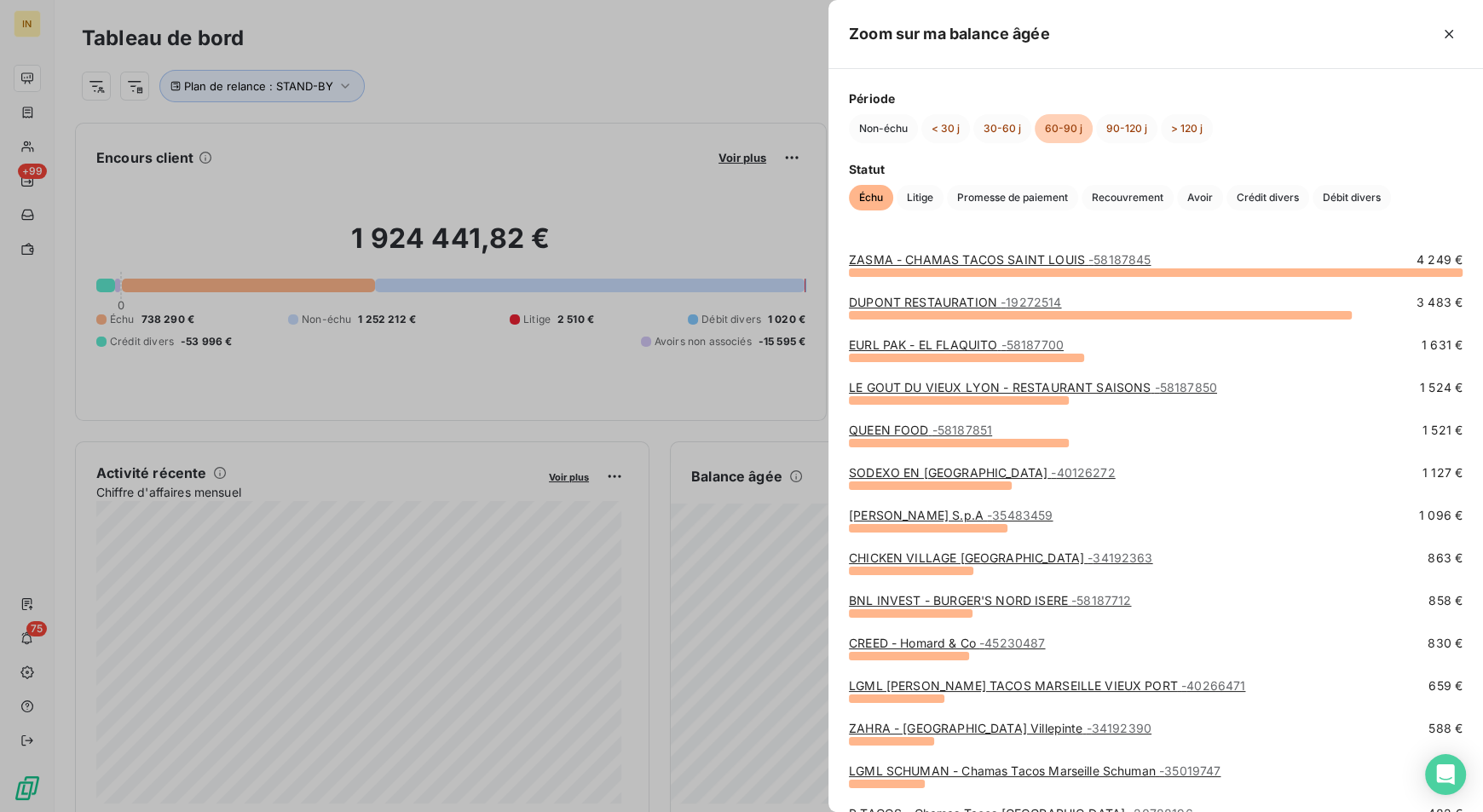
click at [800, 593] on div at bounding box center [742, 406] width 1483 height 812
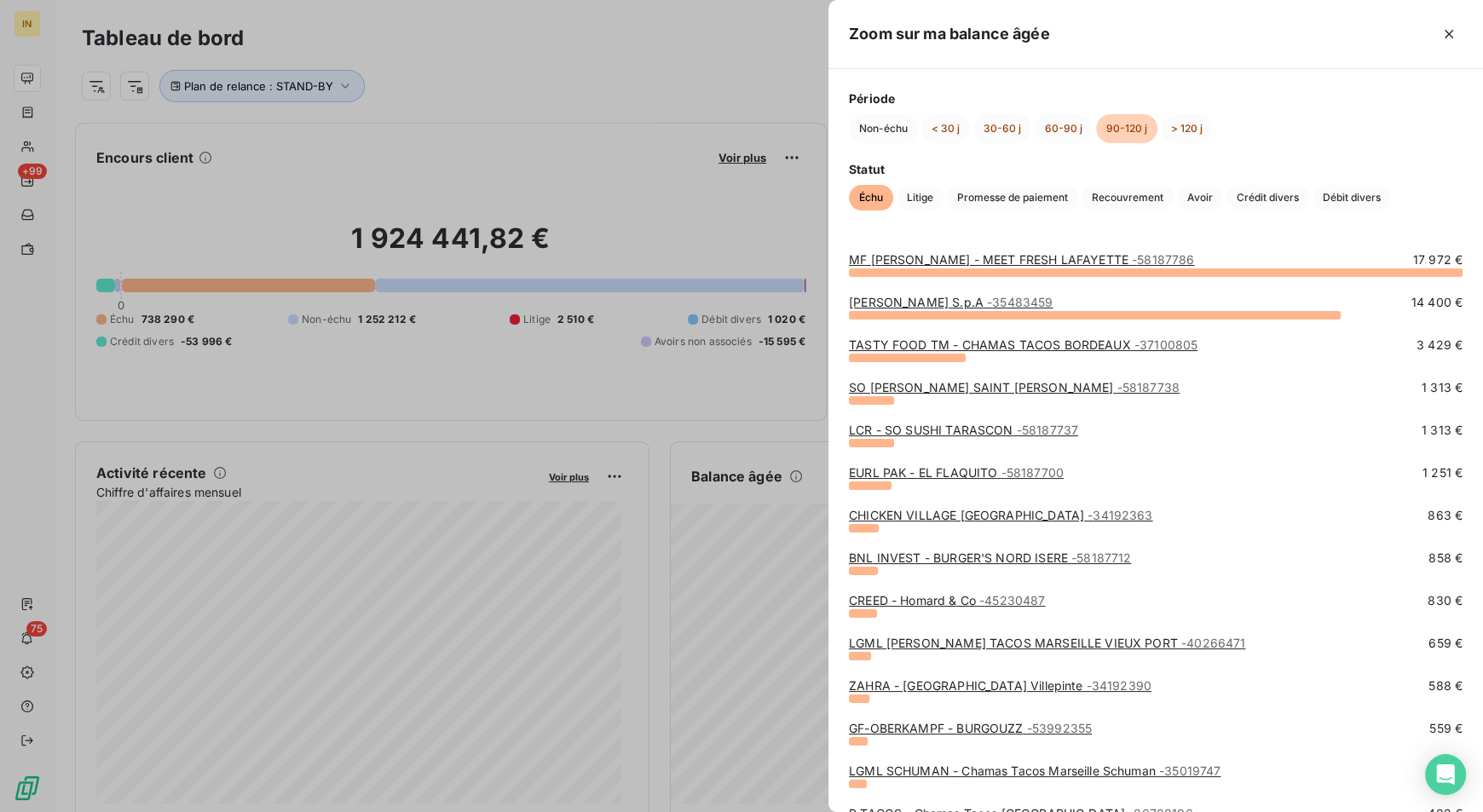
click at [1020, 253] on link "MF [PERSON_NAME] - MEET FRESH LAFAYETTE - 58187786" at bounding box center [1022, 259] width 345 height 14
